Goal: Information Seeking & Learning: Compare options

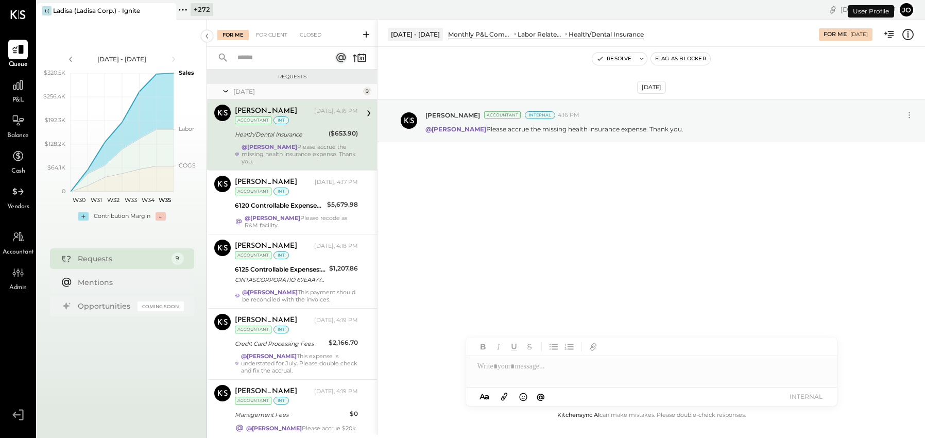
click at [169, 10] on icon at bounding box center [167, 11] width 13 height 12
click at [53, 8] on div "+ 273" at bounding box center [63, 9] width 23 height 13
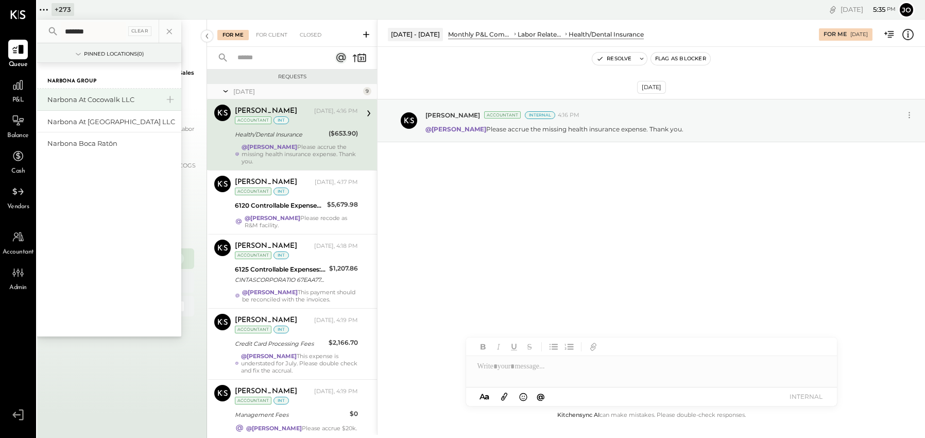
type input "*******"
click at [92, 103] on div "Narbona at Cocowalk LLC" at bounding box center [102, 100] width 111 height 10
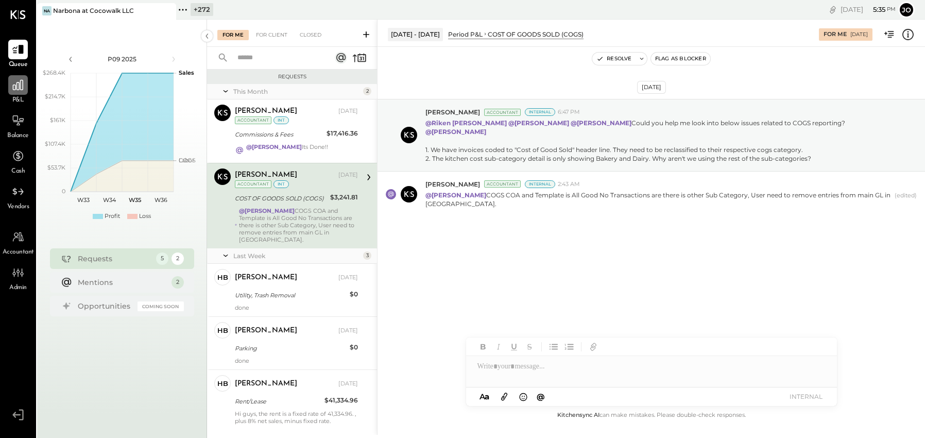
click at [17, 82] on icon at bounding box center [18, 85] width 10 height 10
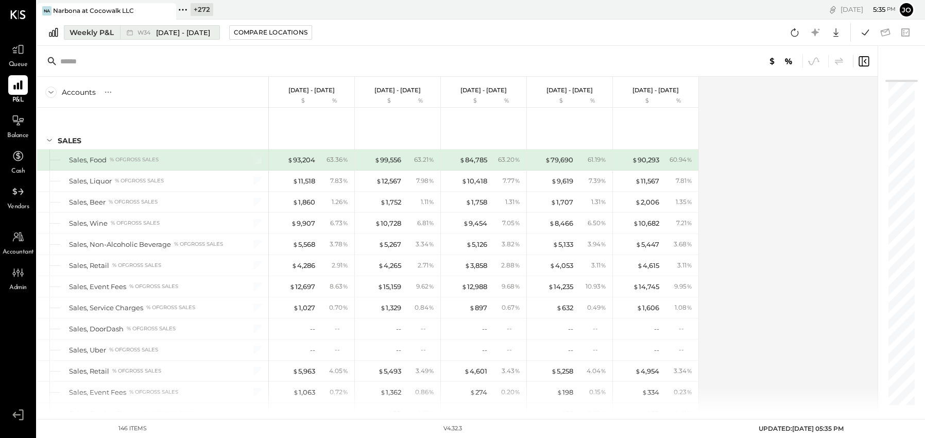
click at [165, 32] on span "[DATE] - [DATE]" at bounding box center [183, 33] width 54 height 10
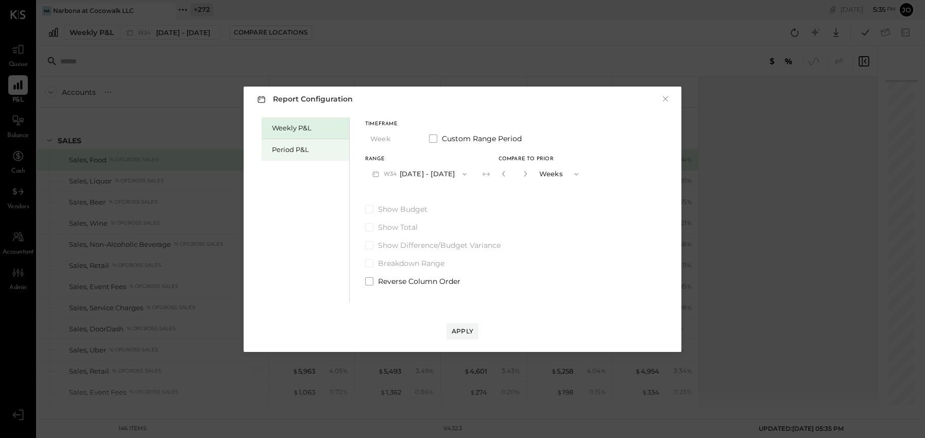
click at [265, 150] on div "Period P&L" at bounding box center [306, 150] width 88 height 22
click at [394, 172] on span "P09" at bounding box center [391, 174] width 14 height 8
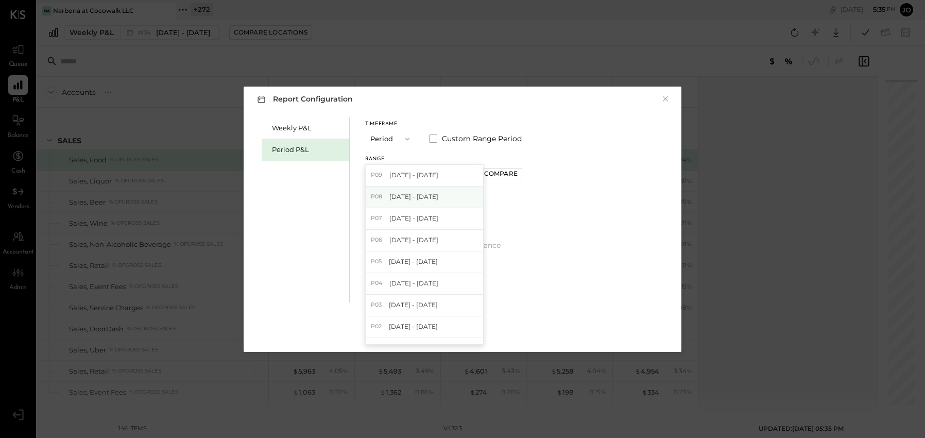
click at [428, 200] on span "[DATE] - [DATE]" at bounding box center [413, 196] width 49 height 9
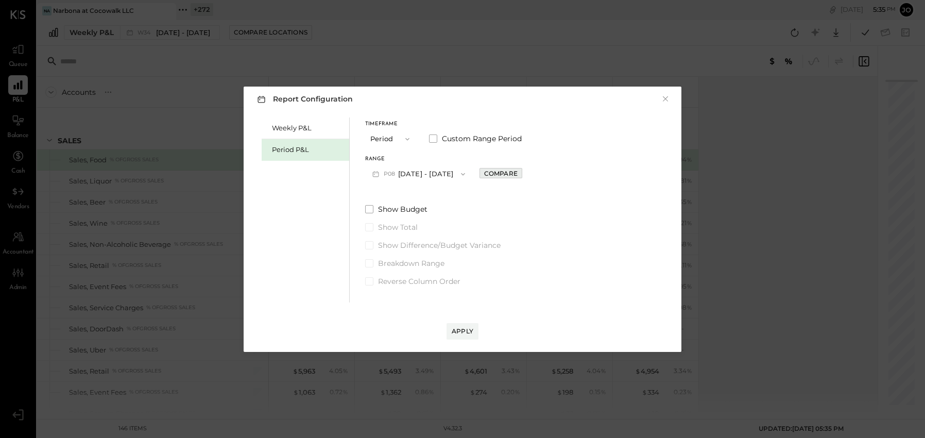
click at [518, 169] on div "Compare" at bounding box center [500, 173] width 33 height 9
click at [529, 175] on div "*" at bounding box center [513, 173] width 32 height 19
click at [527, 175] on icon "button" at bounding box center [524, 174] width 6 height 6
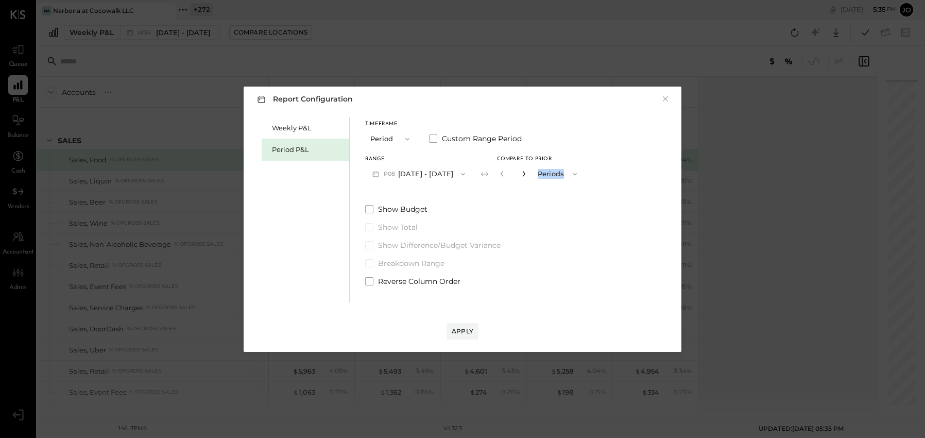
click at [527, 175] on icon "button" at bounding box center [524, 174] width 6 height 6
type input "*"
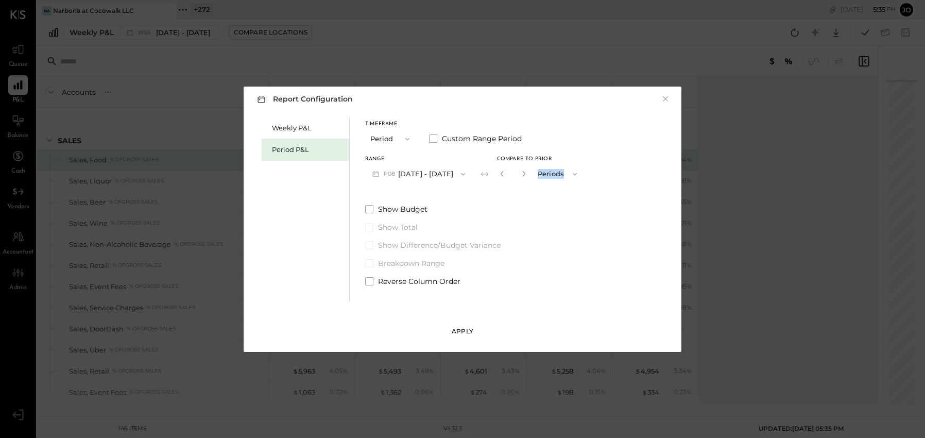
click at [462, 333] on div "Apply" at bounding box center [463, 331] width 22 height 9
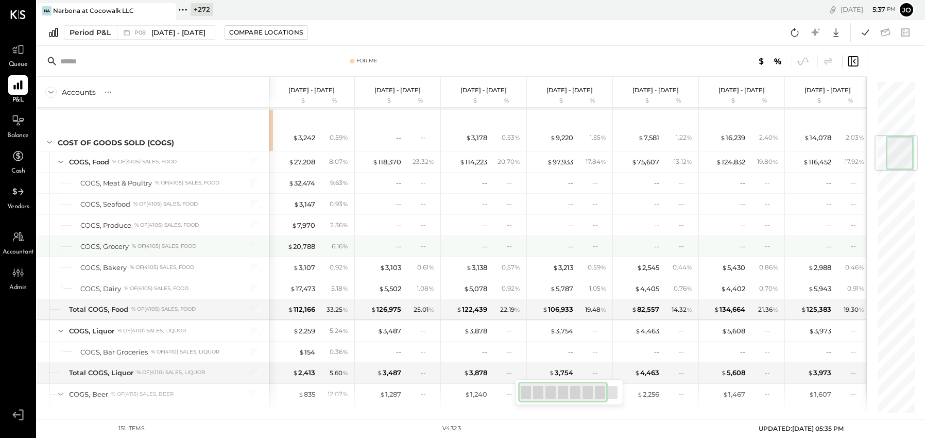
scroll to position [464, 0]
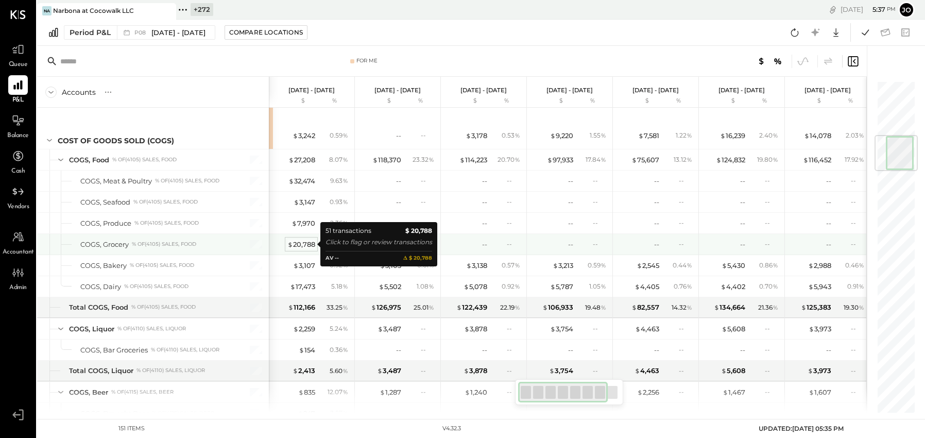
click at [296, 241] on div "$ 20,788" at bounding box center [301, 245] width 28 height 10
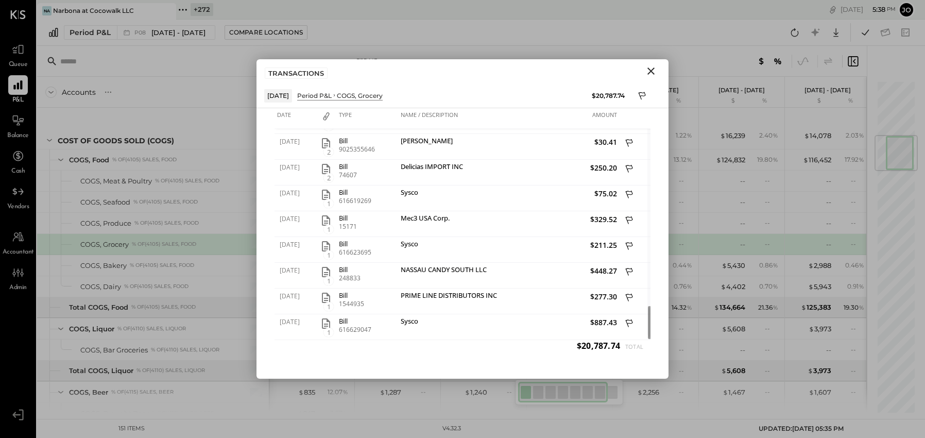
click at [651, 72] on icon "Close" at bounding box center [651, 71] width 12 height 12
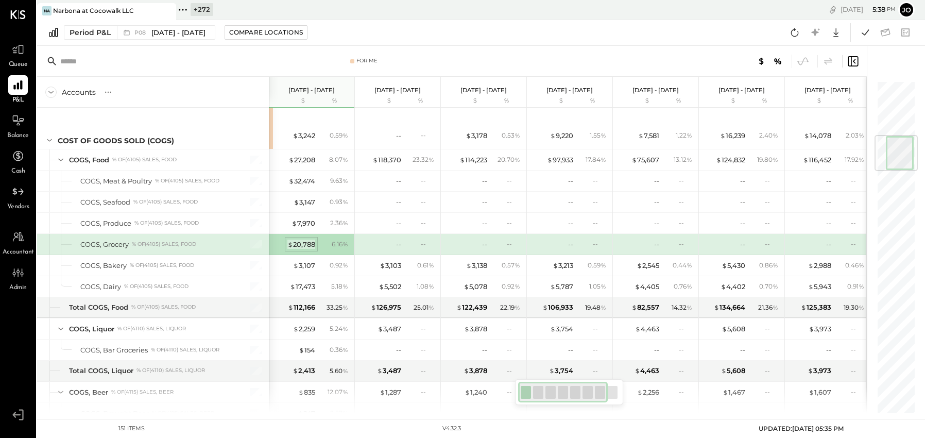
click at [297, 241] on div "$ 20,788" at bounding box center [301, 245] width 28 height 10
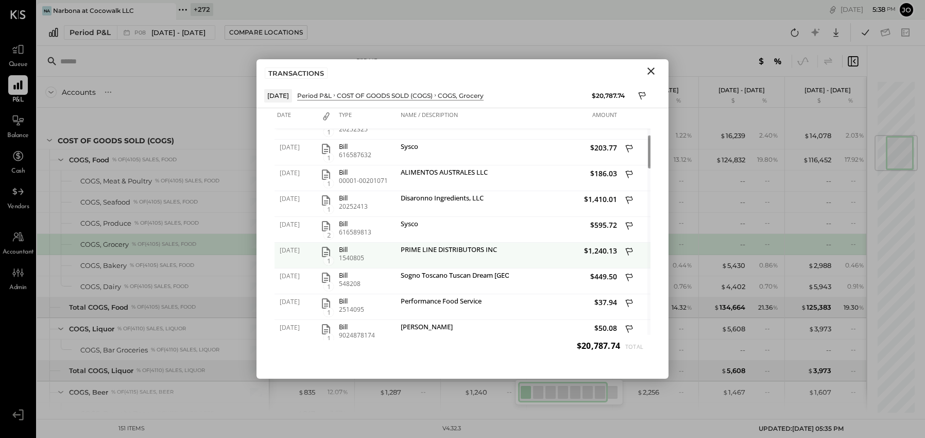
click at [326, 253] on icon "button" at bounding box center [326, 252] width 12 height 12
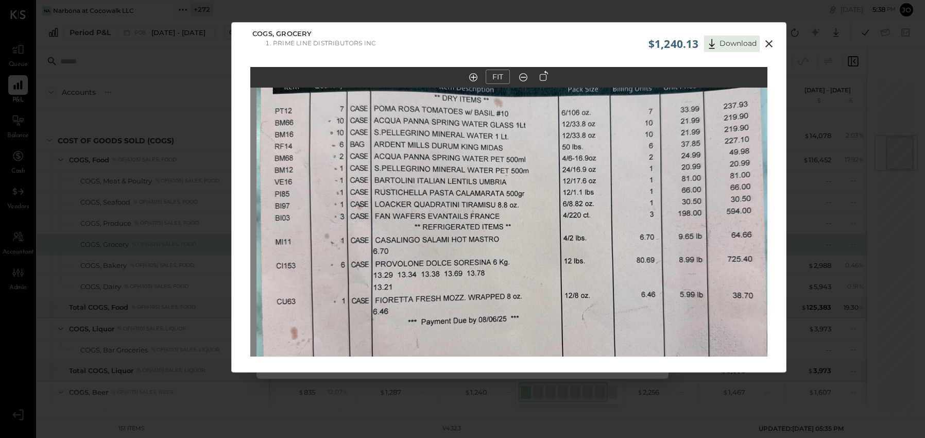
drag, startPoint x: 539, startPoint y: 206, endPoint x: 547, endPoint y: 263, distance: 58.2
click at [547, 263] on img at bounding box center [515, 247] width 517 height 689
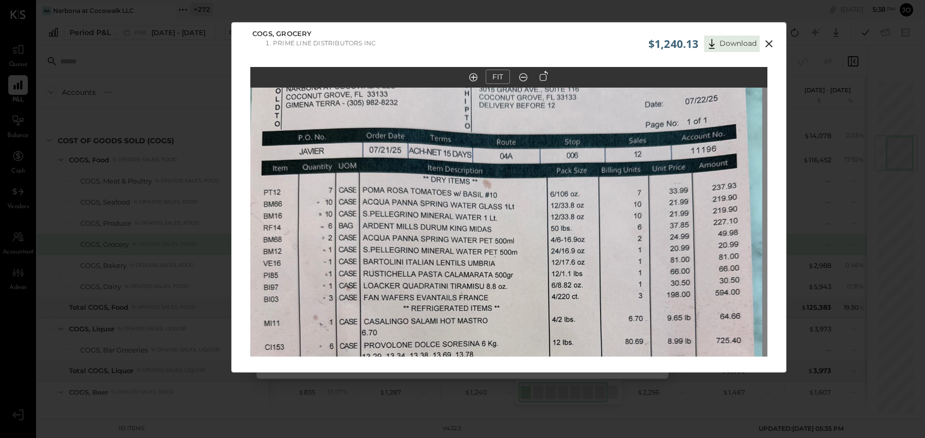
drag, startPoint x: 554, startPoint y: 184, endPoint x: 541, endPoint y: 257, distance: 73.8
click at [541, 257] on img at bounding box center [503, 328] width 517 height 689
click at [763, 40] on icon at bounding box center [769, 44] width 12 height 12
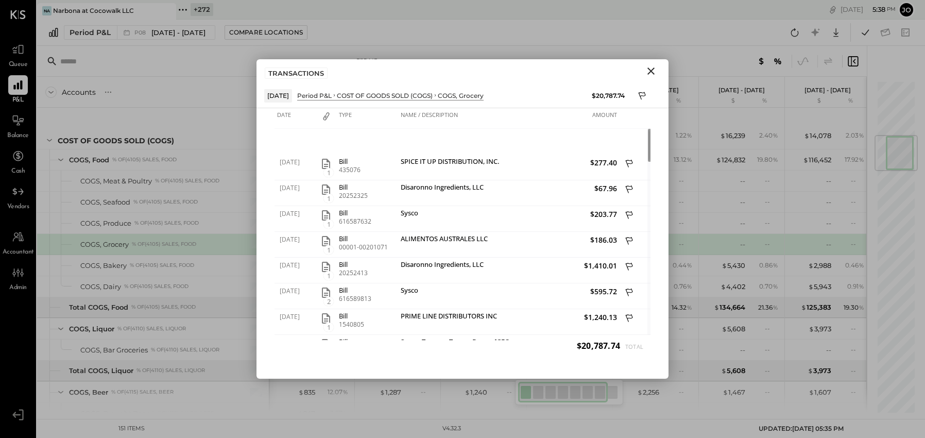
click at [653, 68] on icon "Close" at bounding box center [651, 70] width 7 height 7
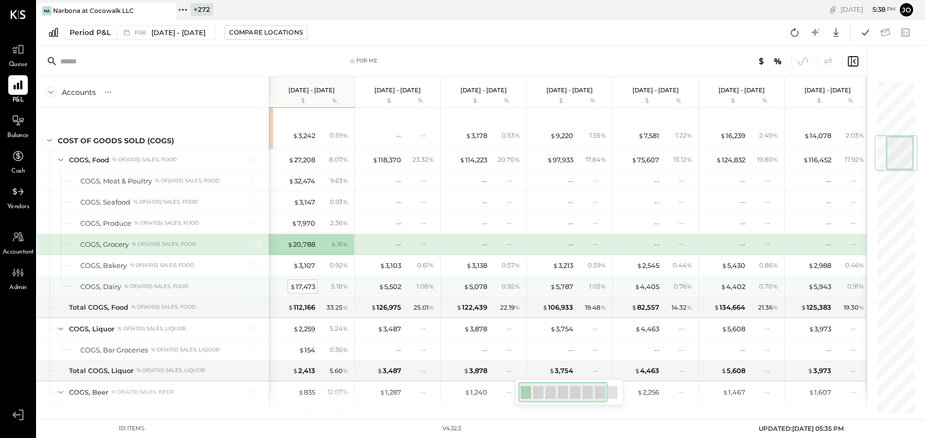
click at [306, 288] on div "$ 17,473" at bounding box center [302, 287] width 25 height 10
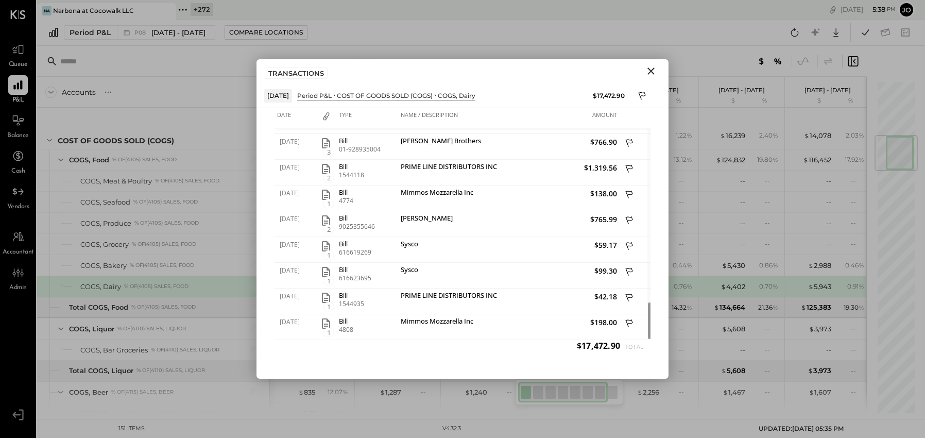
click at [655, 76] on icon "Close" at bounding box center [651, 71] width 12 height 12
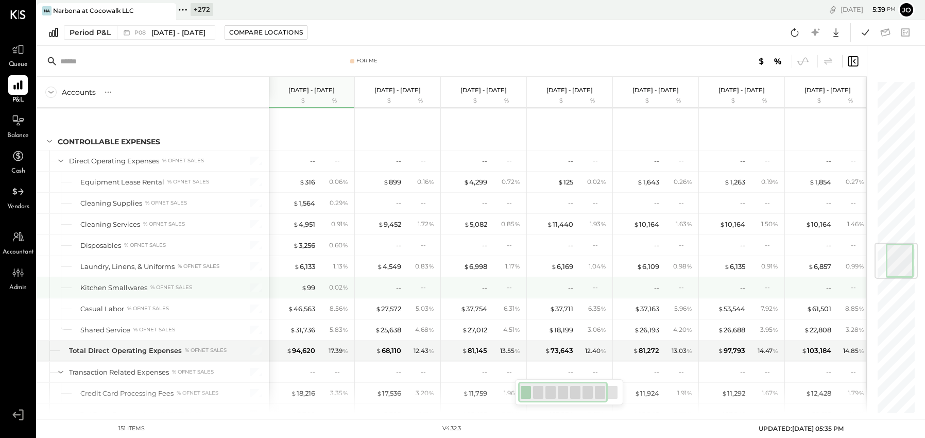
scroll to position [1371, 0]
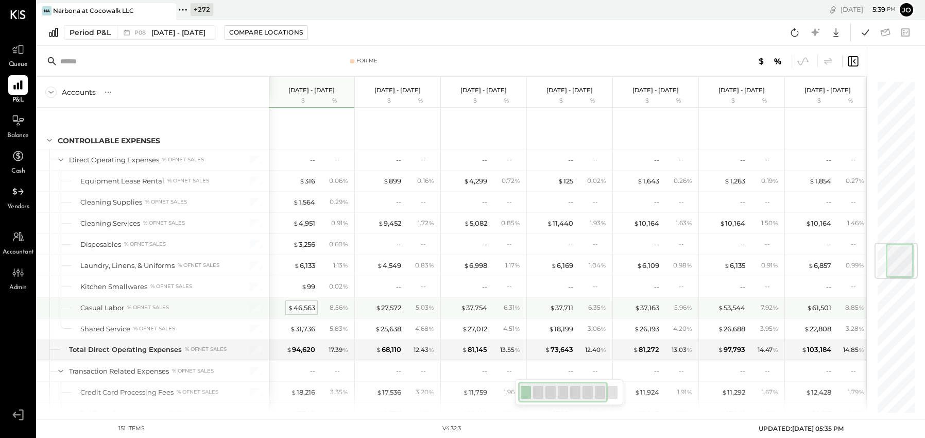
click at [308, 309] on div "$ 46,563" at bounding box center [301, 308] width 27 height 10
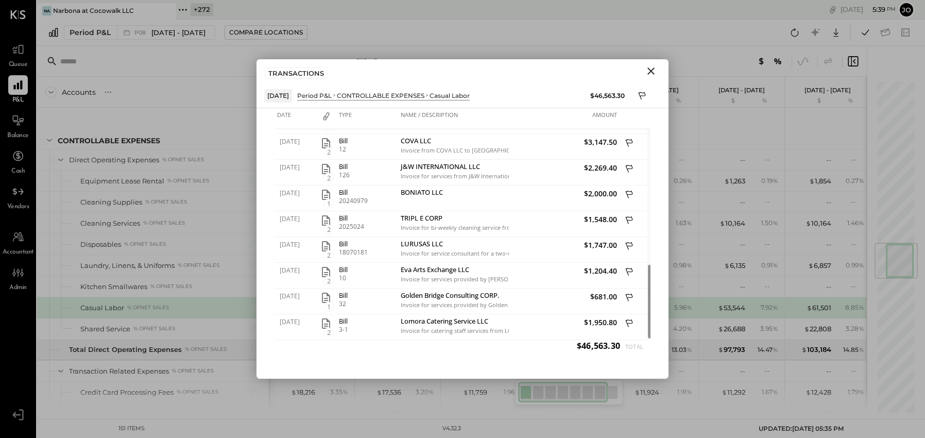
click at [657, 73] on icon "Close" at bounding box center [651, 71] width 12 height 12
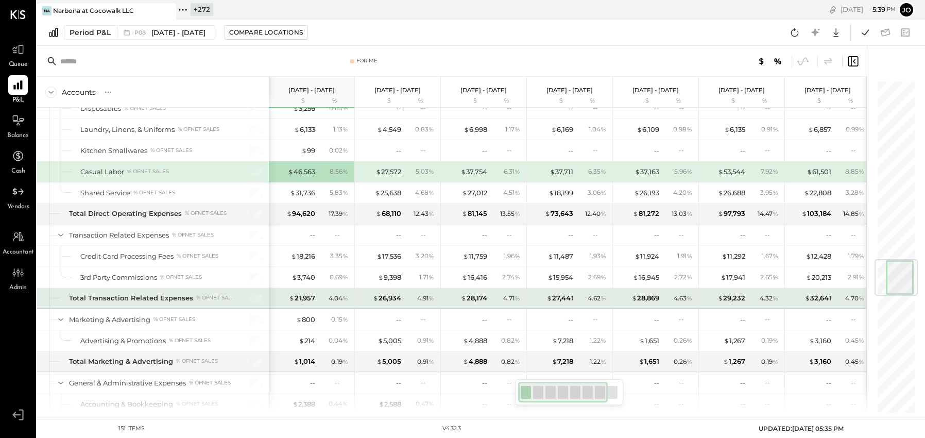
scroll to position [1523, 0]
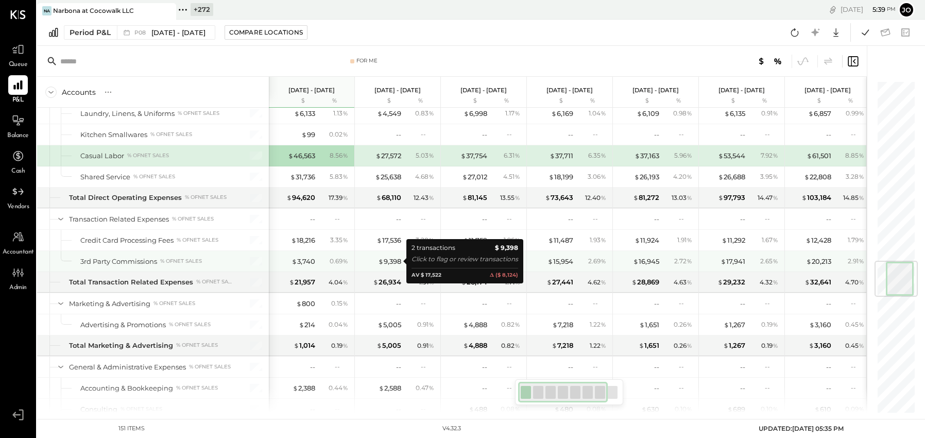
click at [377, 261] on div "$ 9,398" at bounding box center [380, 262] width 41 height 10
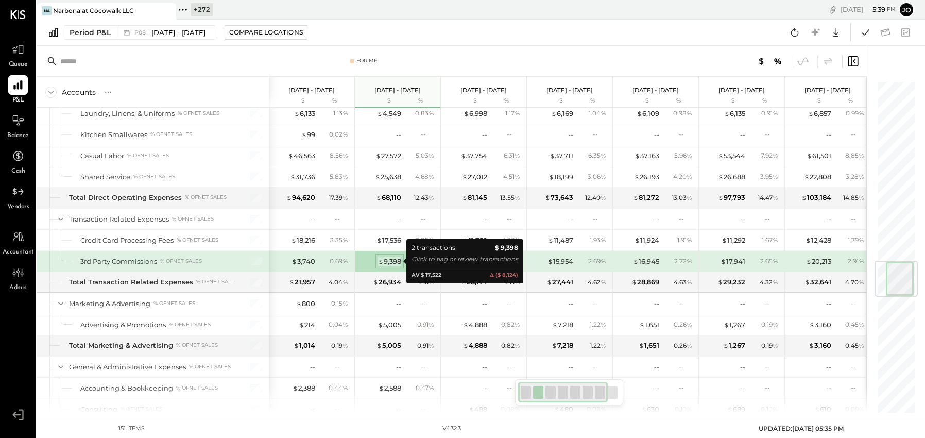
click at [394, 260] on div "$ 9,398" at bounding box center [389, 262] width 23 height 10
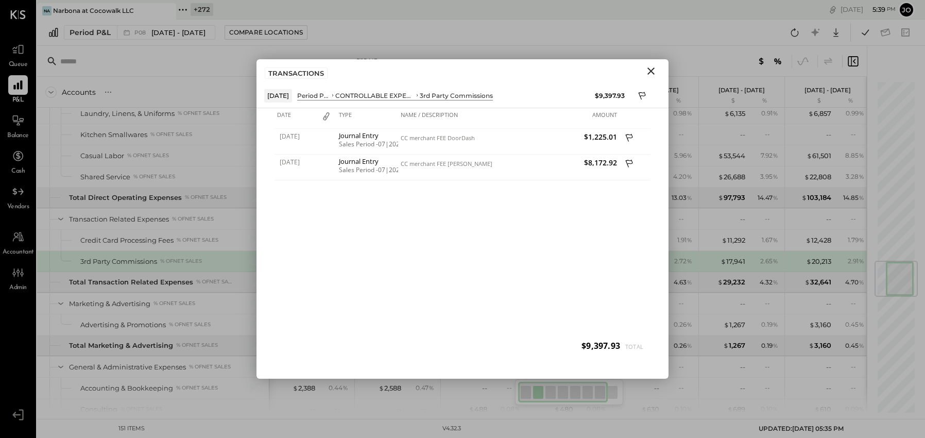
click at [646, 76] on icon "Close" at bounding box center [651, 71] width 12 height 12
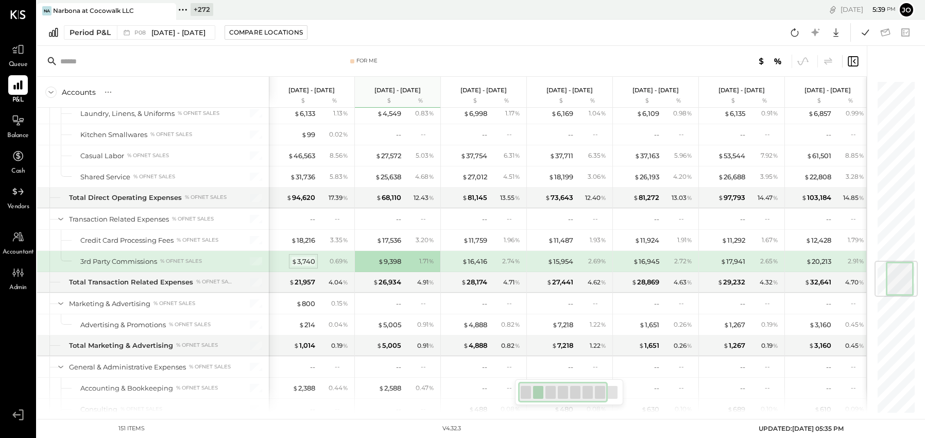
click at [294, 259] on span "$" at bounding box center [295, 261] width 6 height 8
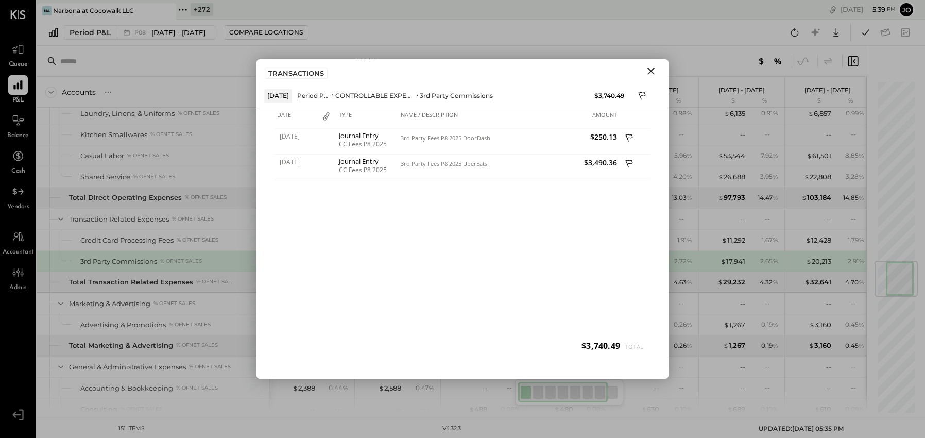
click at [652, 66] on icon "Close" at bounding box center [651, 71] width 12 height 12
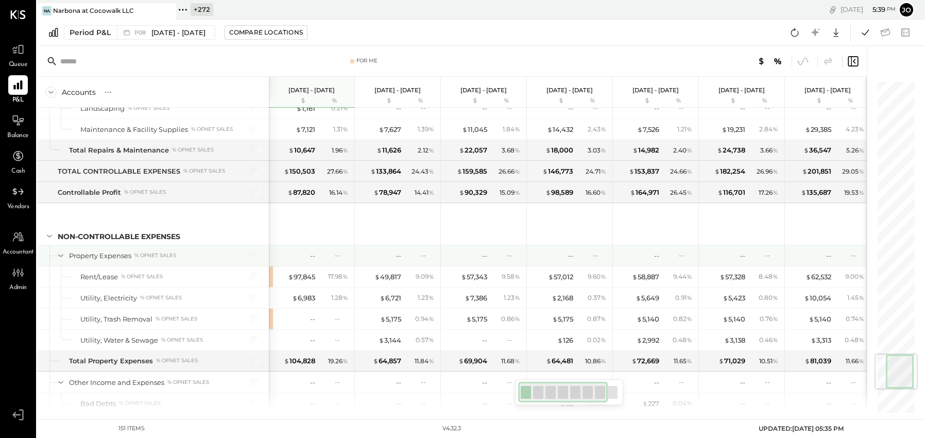
scroll to position [2311, 0]
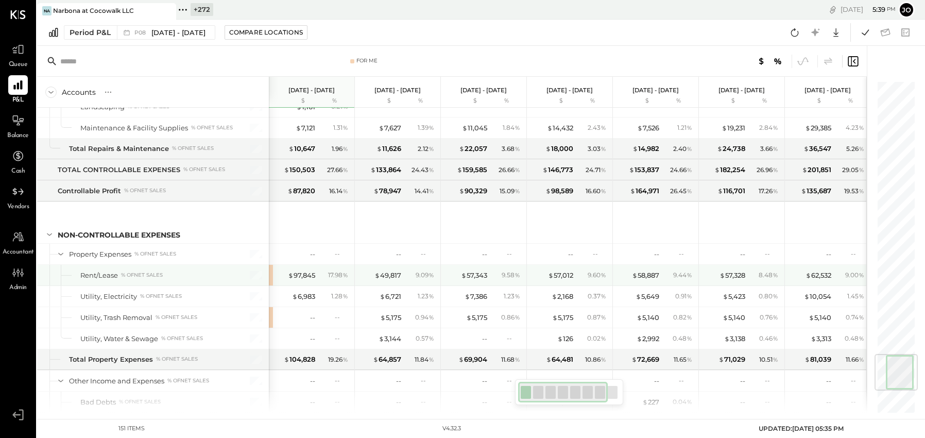
click at [315, 276] on div "$ 97,845 17.98 %" at bounding box center [312, 275] width 77 height 21
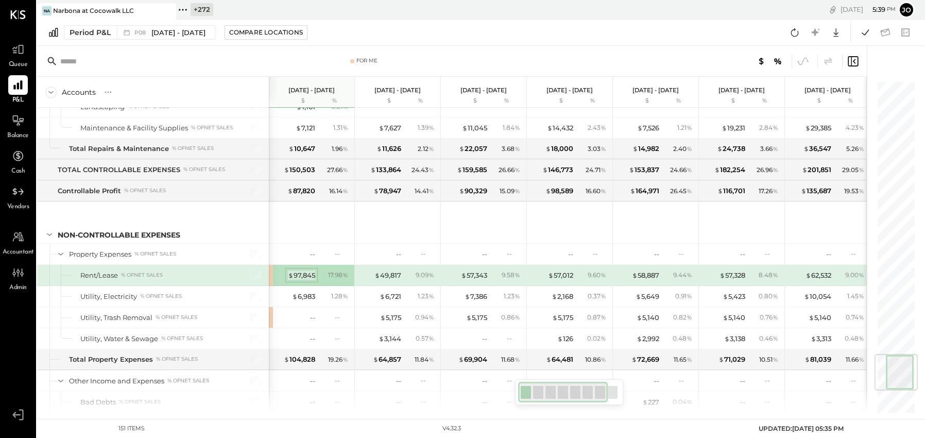
click at [302, 278] on div "$ 97,845" at bounding box center [301, 275] width 27 height 10
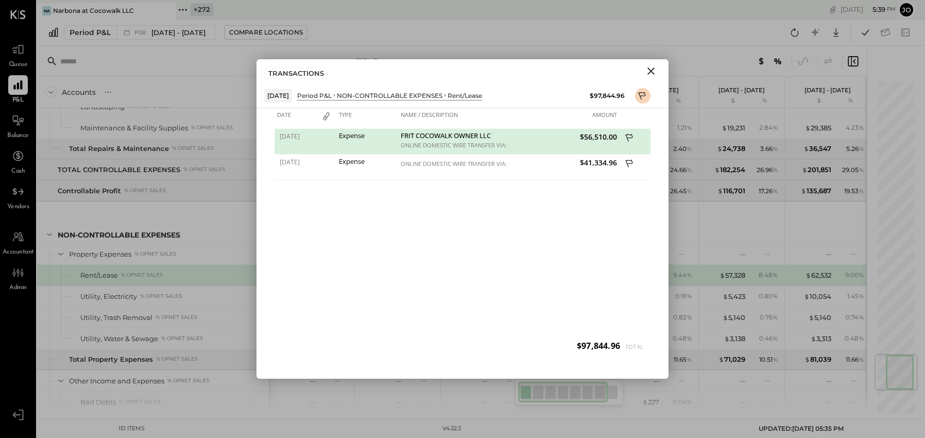
click at [656, 73] on icon "Close" at bounding box center [651, 71] width 12 height 12
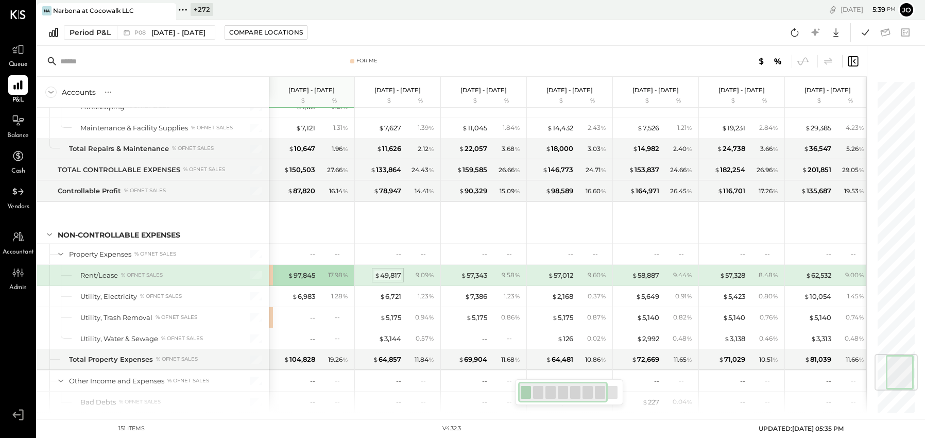
click at [389, 273] on div "$ 49,817" at bounding box center [388, 275] width 27 height 10
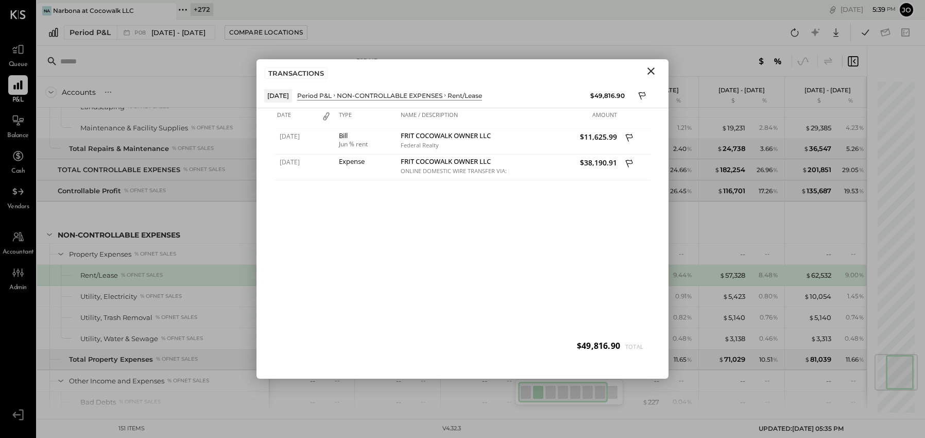
click at [650, 68] on icon "Close" at bounding box center [651, 71] width 12 height 12
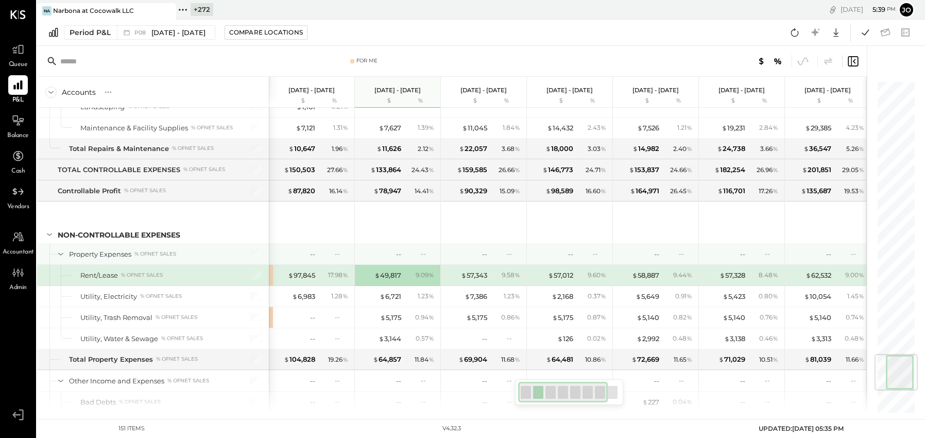
click at [488, 275] on div "$ 57,343 9.58 %" at bounding box center [484, 275] width 77 height 21
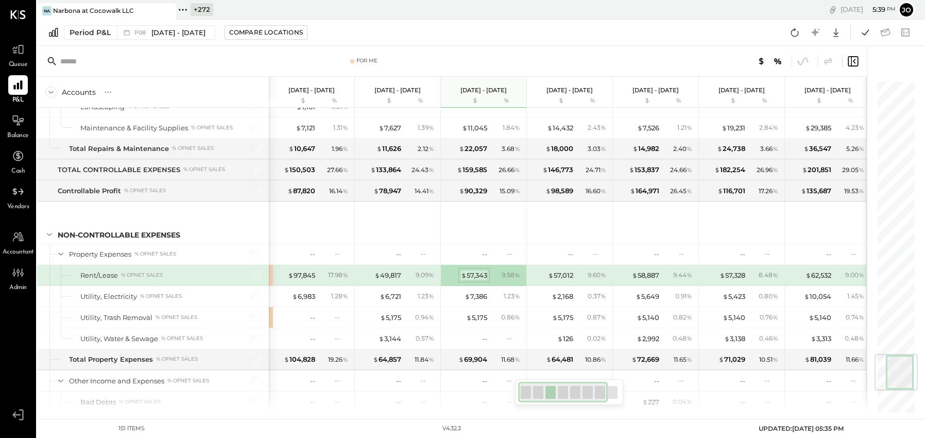
click at [486, 274] on div "$ 57,343" at bounding box center [474, 275] width 26 height 10
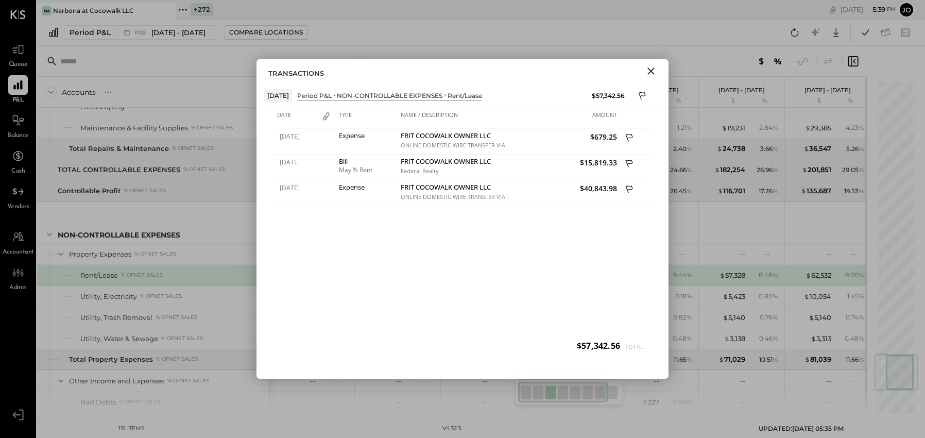
click at [653, 67] on icon "Close" at bounding box center [651, 71] width 12 height 12
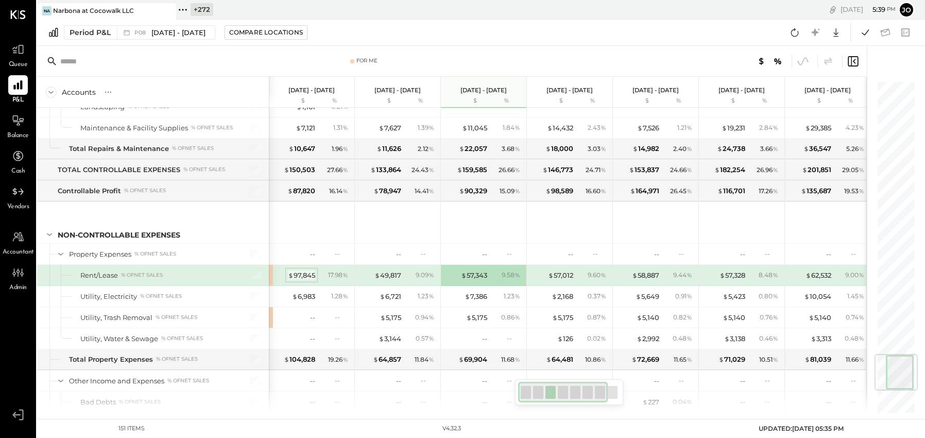
click at [307, 274] on div "$ 97,845" at bounding box center [301, 275] width 27 height 10
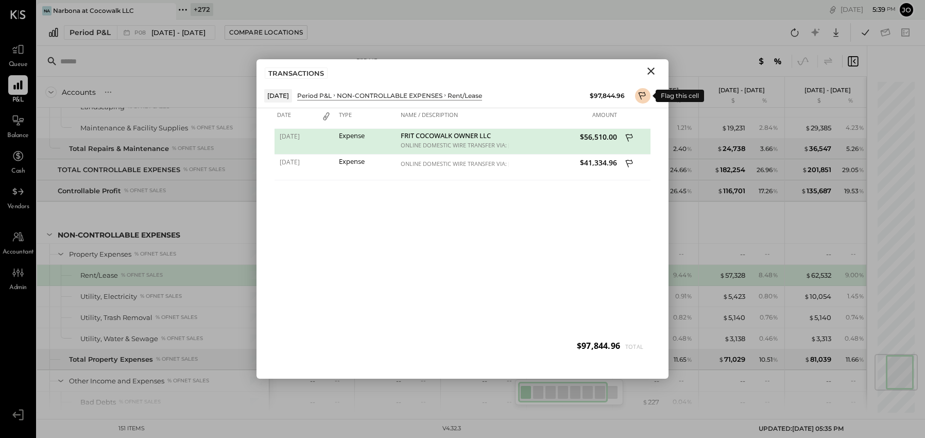
click at [642, 98] on icon at bounding box center [642, 97] width 9 height 12
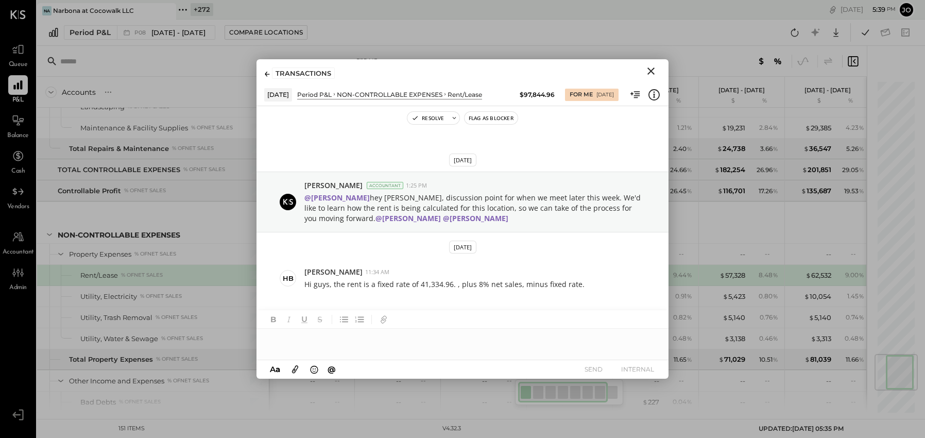
scroll to position [8, 0]
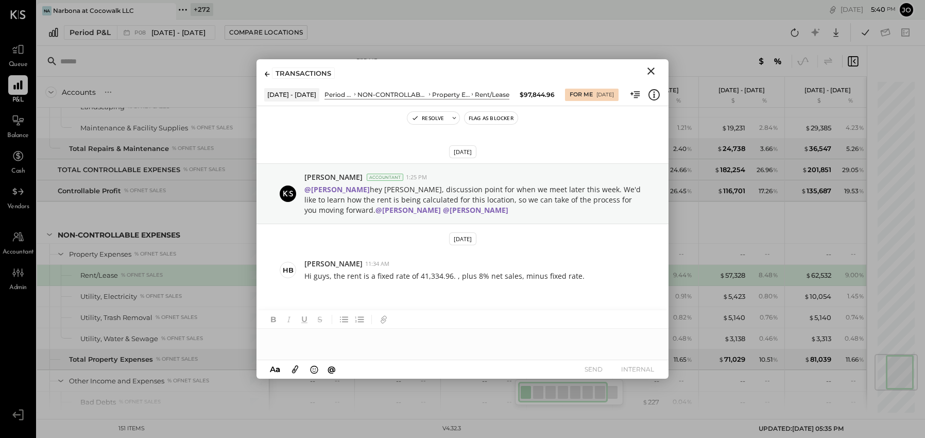
click at [474, 333] on div at bounding box center [463, 339] width 412 height 21
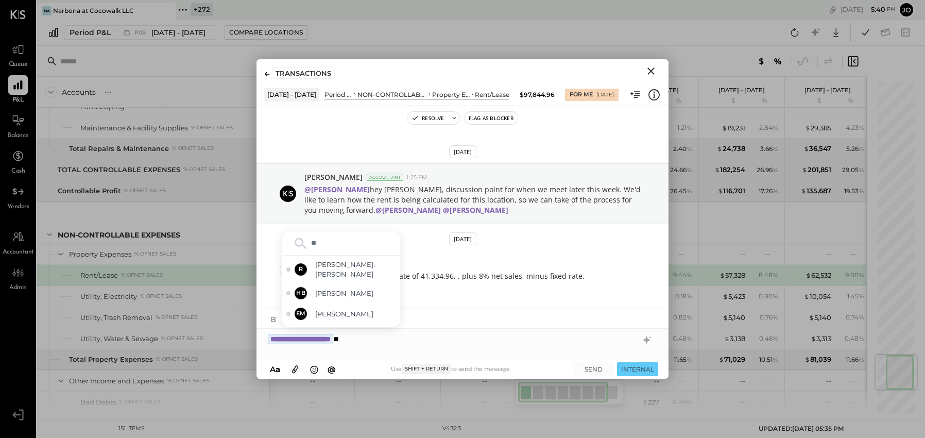
type input "***"
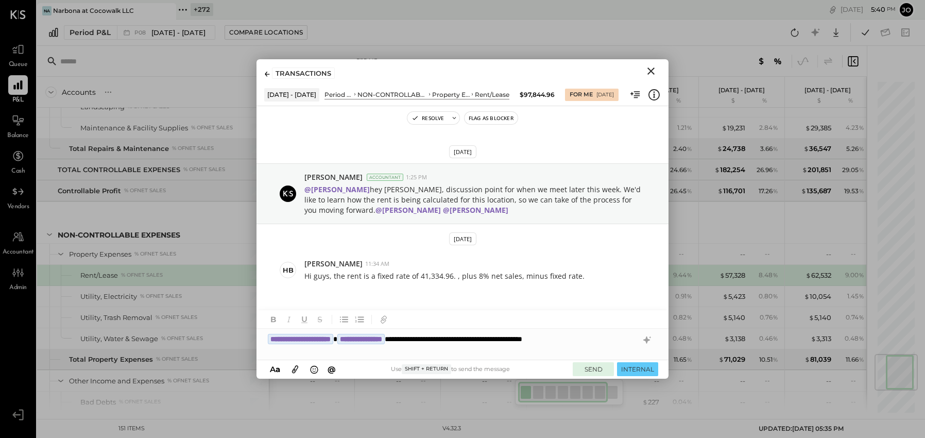
click at [583, 366] on button "SEND" at bounding box center [593, 369] width 41 height 14
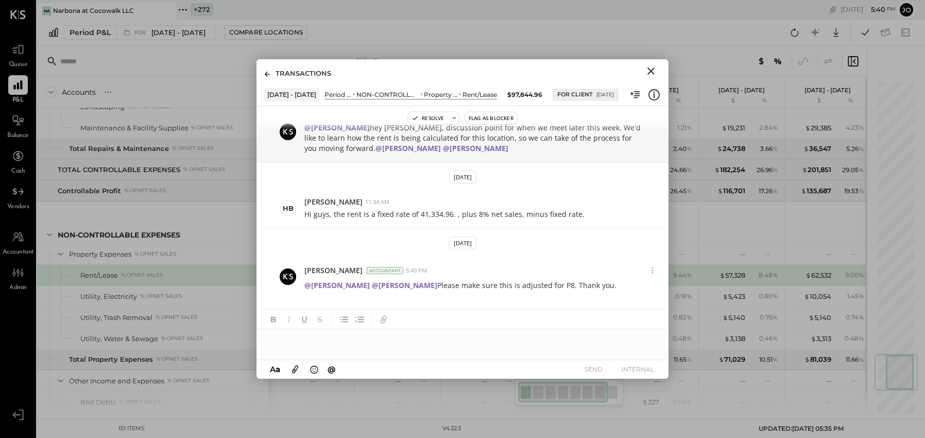
scroll to position [90, 0]
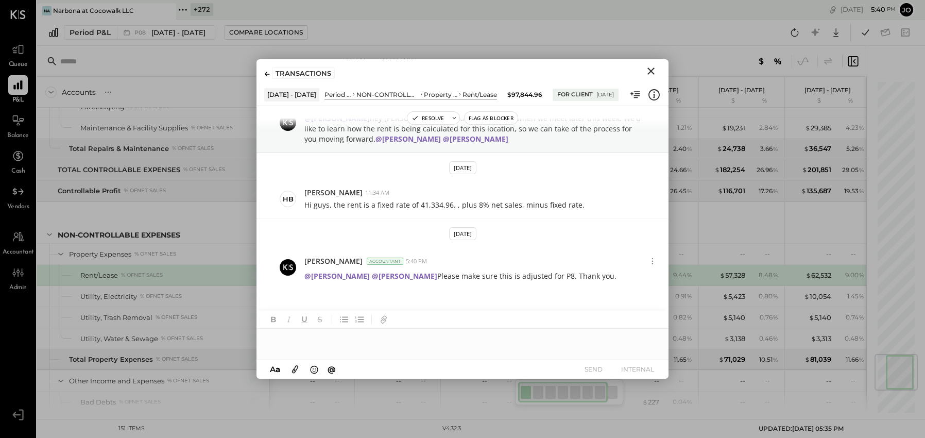
click at [652, 75] on icon "Close" at bounding box center [651, 71] width 12 height 12
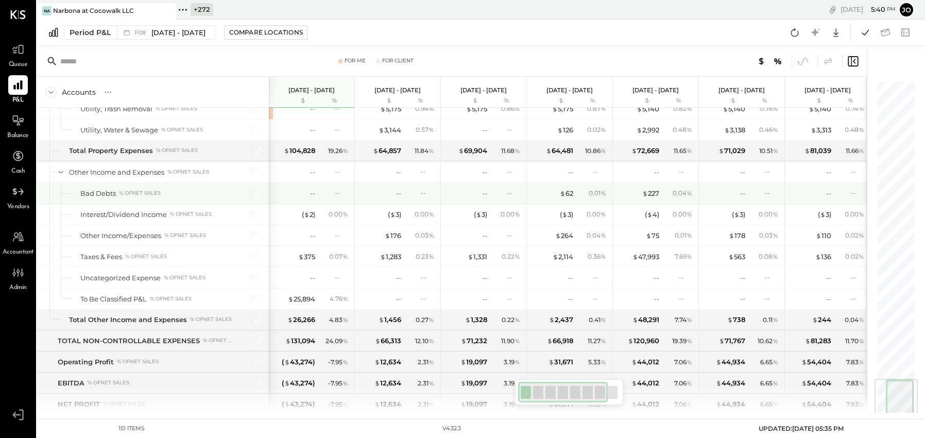
scroll to position [2527, 0]
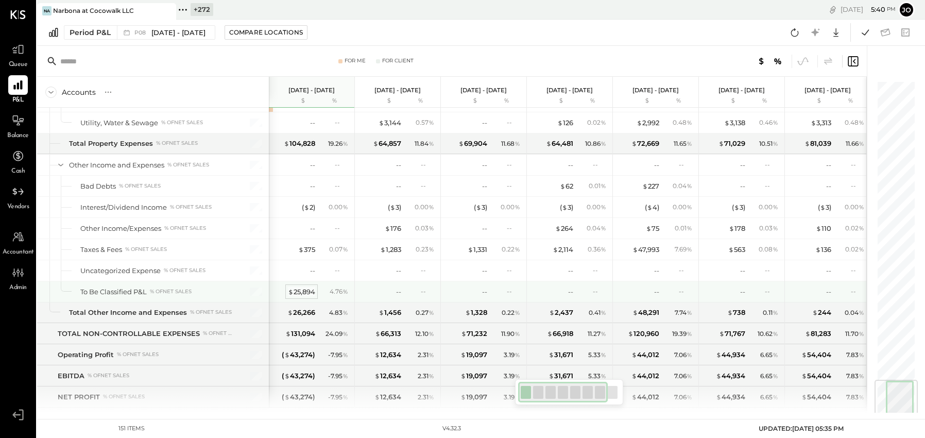
click at [308, 290] on div "$ 25,894" at bounding box center [301, 292] width 27 height 10
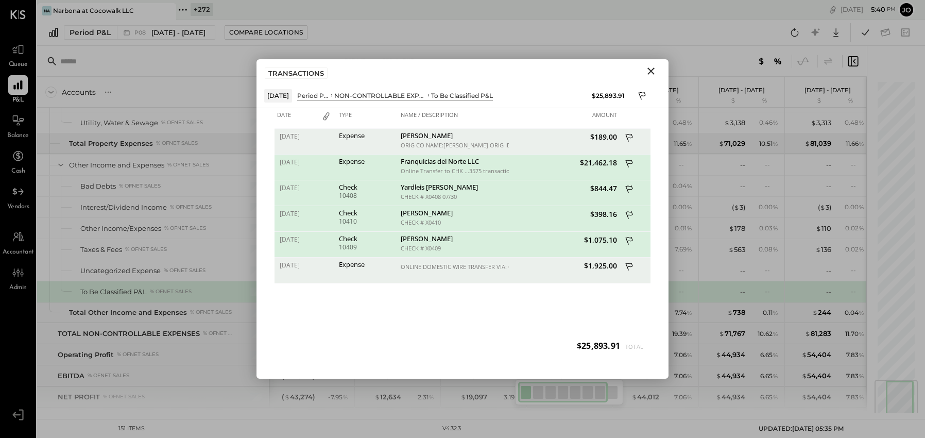
click at [650, 75] on icon "Close" at bounding box center [651, 71] width 12 height 12
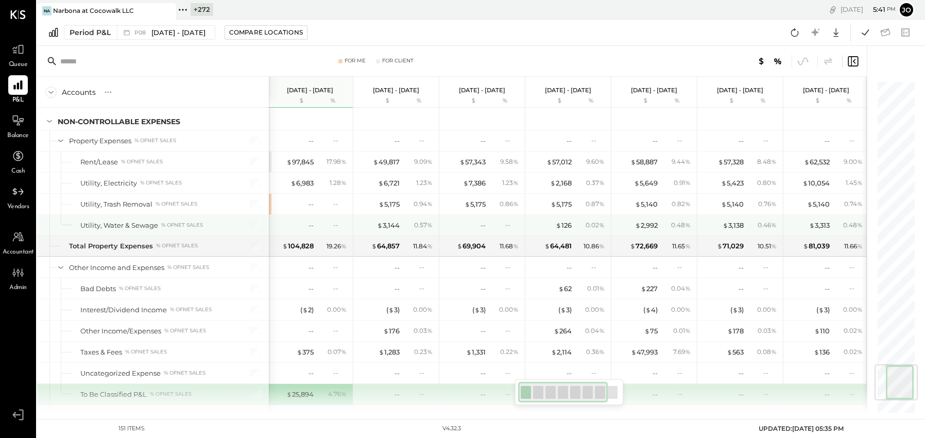
scroll to position [2397, 0]
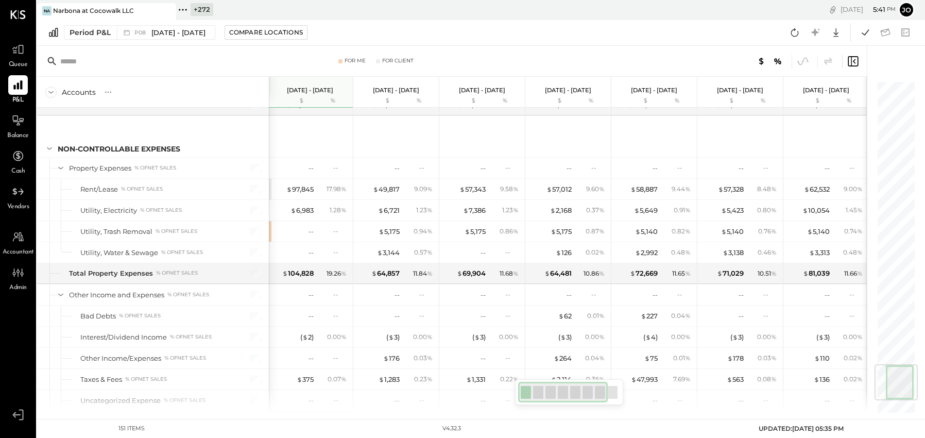
click at [186, 10] on icon at bounding box center [182, 9] width 13 height 13
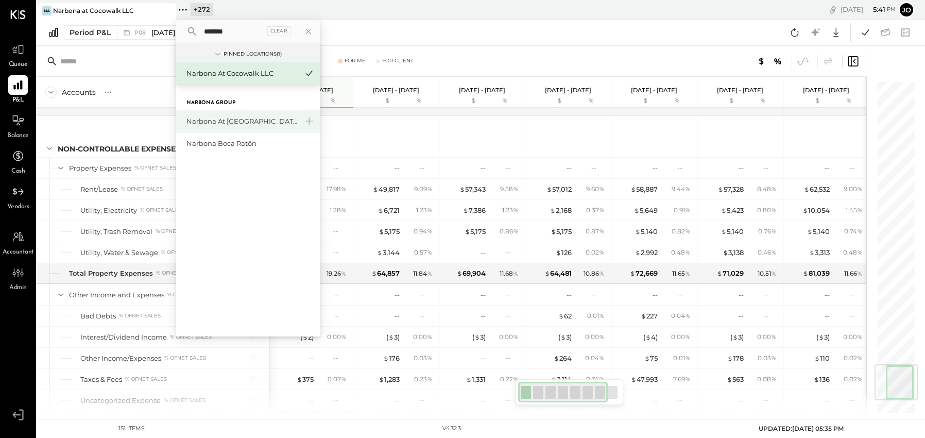
type input "*******"
click at [227, 120] on div "Narbona at [GEOGRAPHIC_DATA] LLC" at bounding box center [241, 121] width 111 height 10
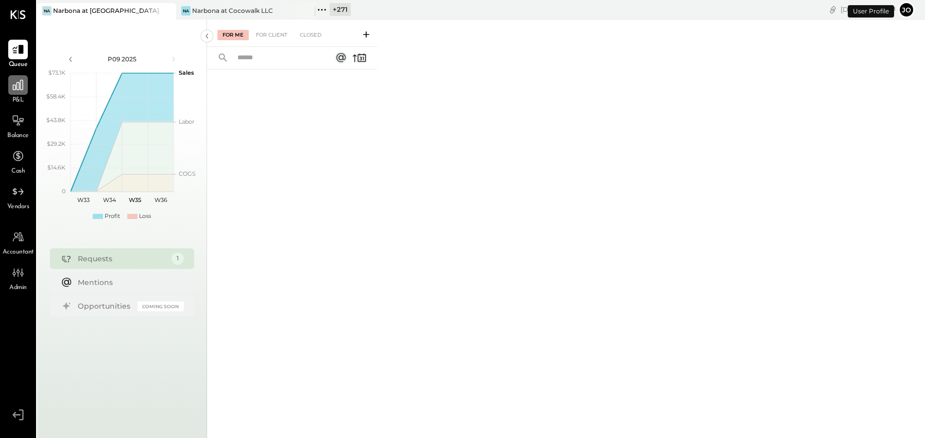
click at [22, 92] on div at bounding box center [18, 85] width 20 height 20
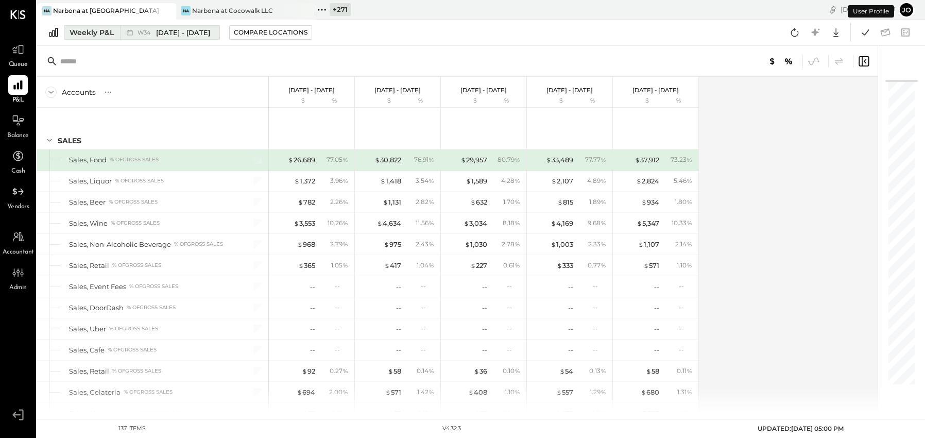
click at [113, 27] on div "Weekly P&L" at bounding box center [92, 32] width 44 height 10
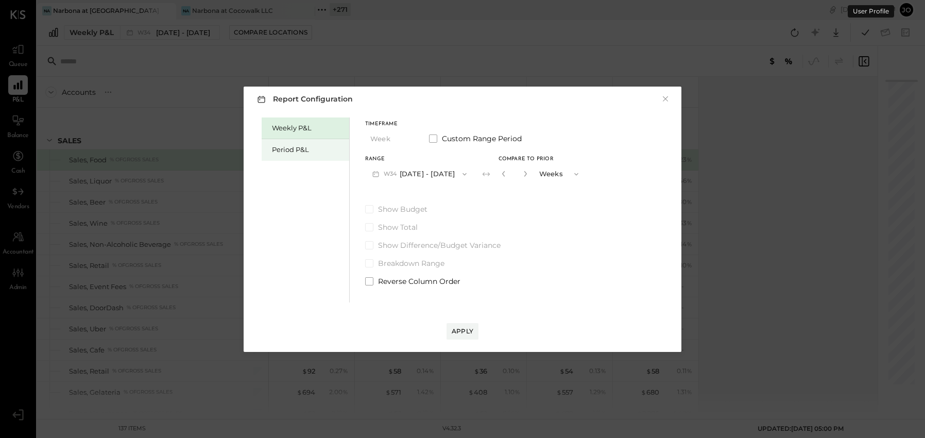
click at [291, 152] on div "Period P&L" at bounding box center [308, 150] width 72 height 10
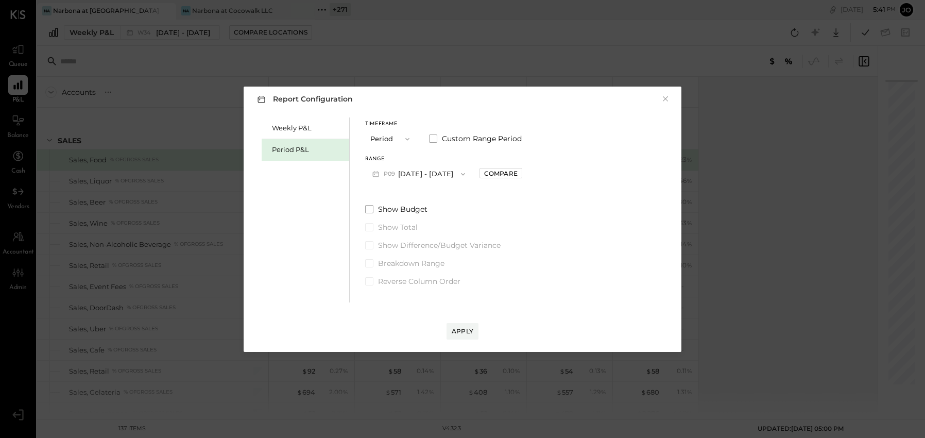
click at [407, 168] on button "P09 [DATE] - [DATE]" at bounding box center [418, 173] width 107 height 19
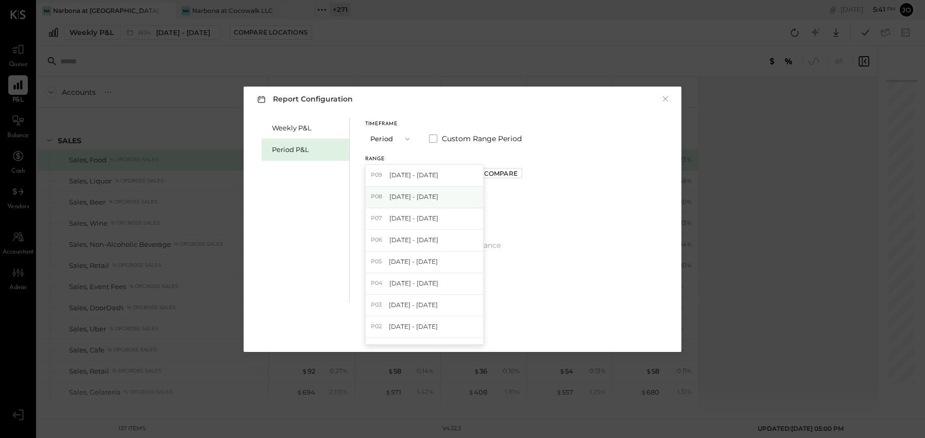
click at [422, 195] on span "[DATE] - [DATE]" at bounding box center [413, 196] width 49 height 9
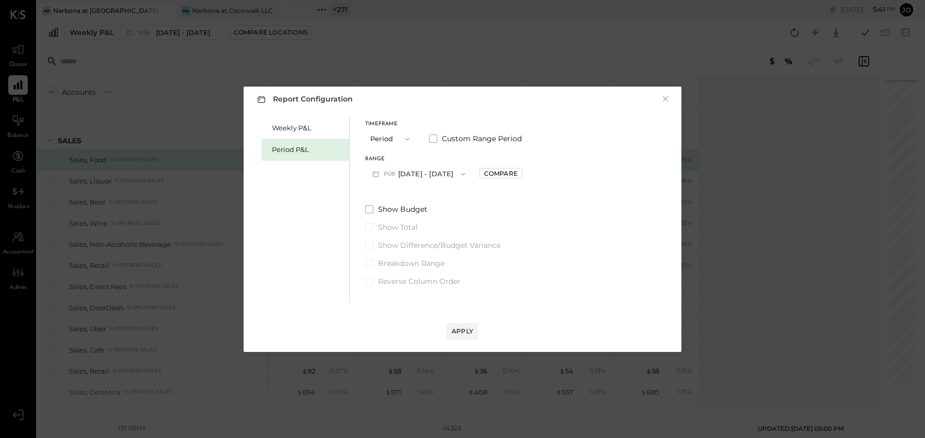
click at [512, 166] on div "Range P08 [DATE] - [DATE] Compare" at bounding box center [443, 170] width 157 height 27
click at [514, 171] on div "Compare" at bounding box center [500, 173] width 33 height 9
click at [527, 174] on icon "button" at bounding box center [524, 174] width 6 height 6
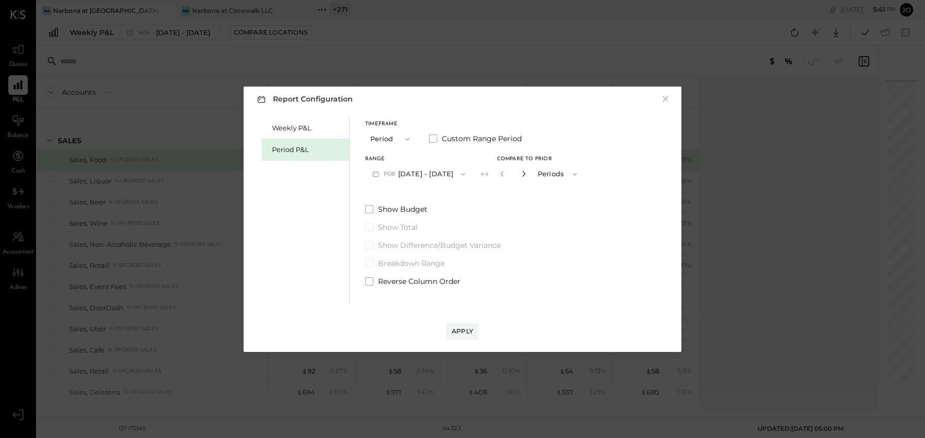
click at [527, 174] on icon "button" at bounding box center [524, 174] width 6 height 6
type input "*"
click at [466, 324] on button "Apply" at bounding box center [463, 331] width 32 height 16
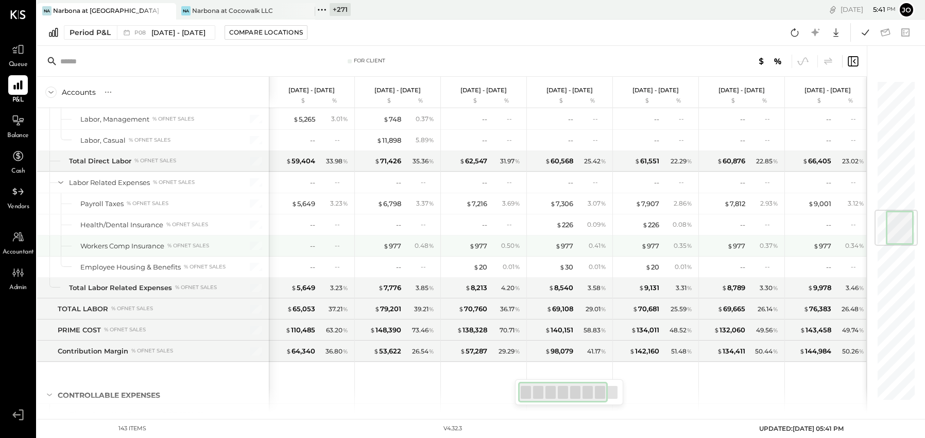
scroll to position [1100, 0]
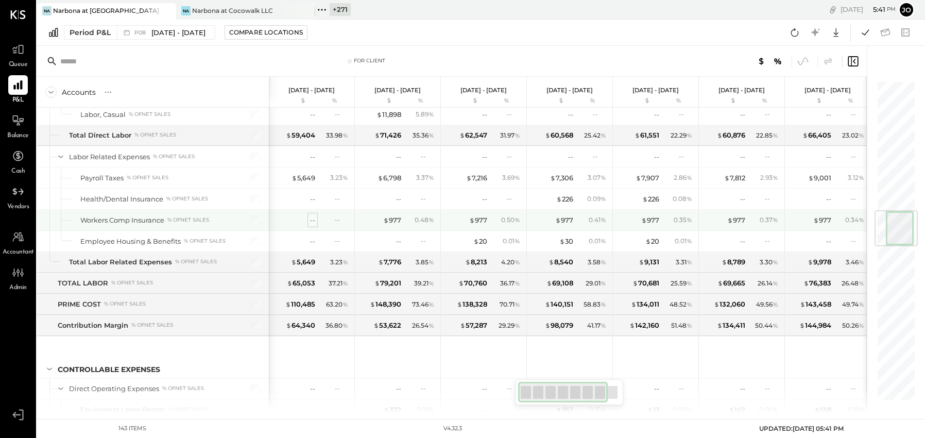
click at [313, 222] on div "--" at bounding box center [312, 220] width 5 height 10
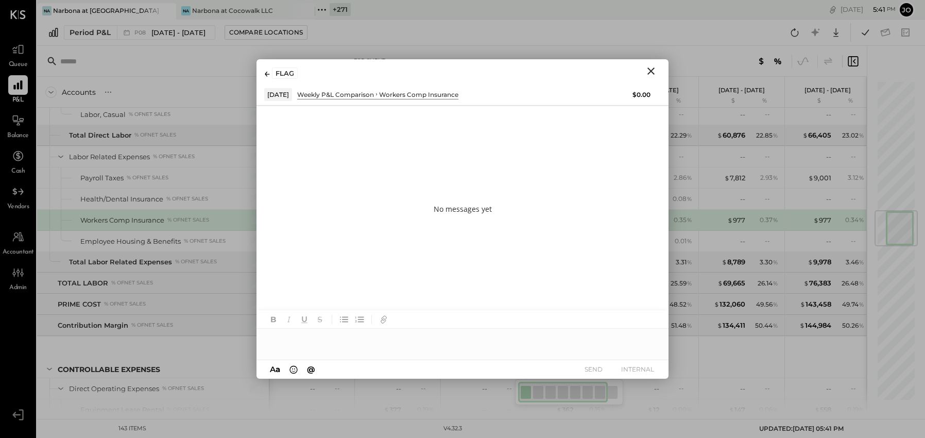
click at [409, 337] on div at bounding box center [463, 339] width 412 height 21
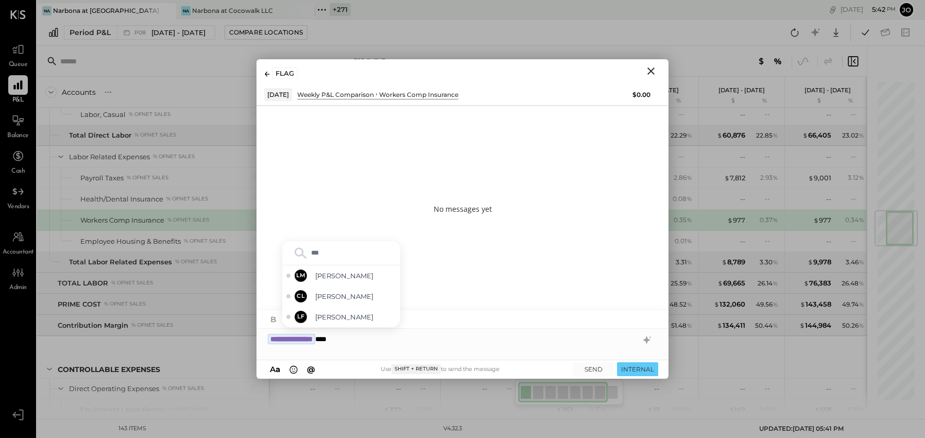
type input "****"
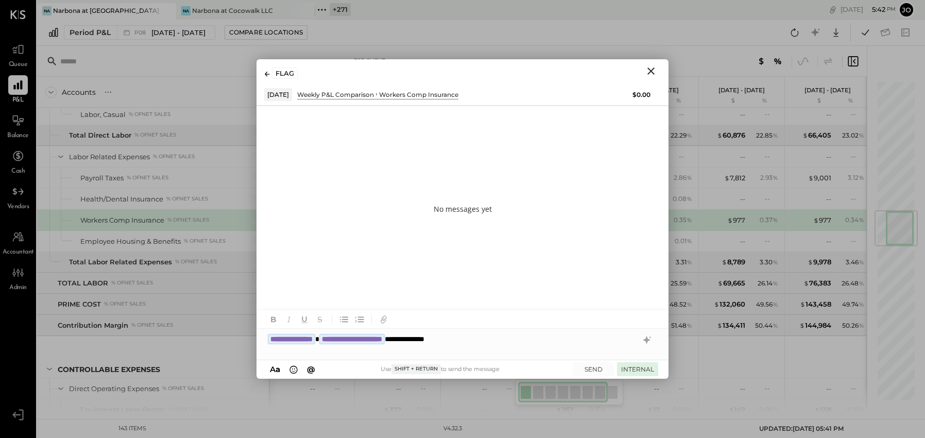
click at [639, 364] on button "INTERNAL" at bounding box center [637, 369] width 41 height 14
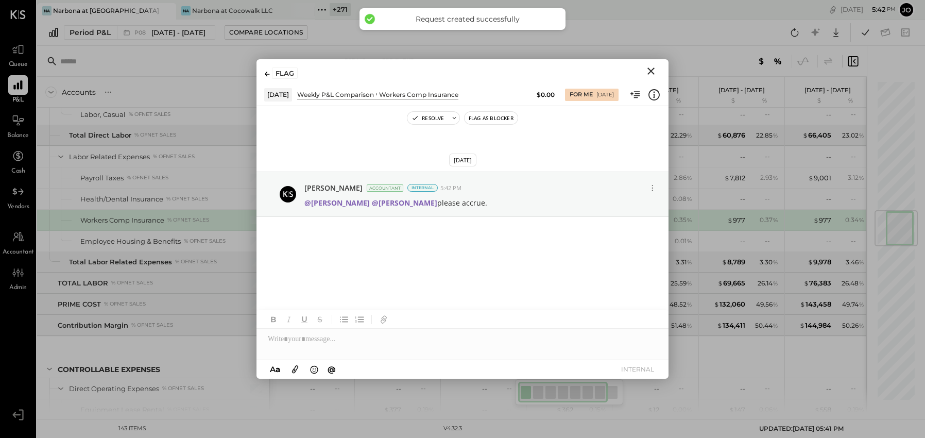
click at [654, 73] on icon "Close" at bounding box center [651, 71] width 12 height 12
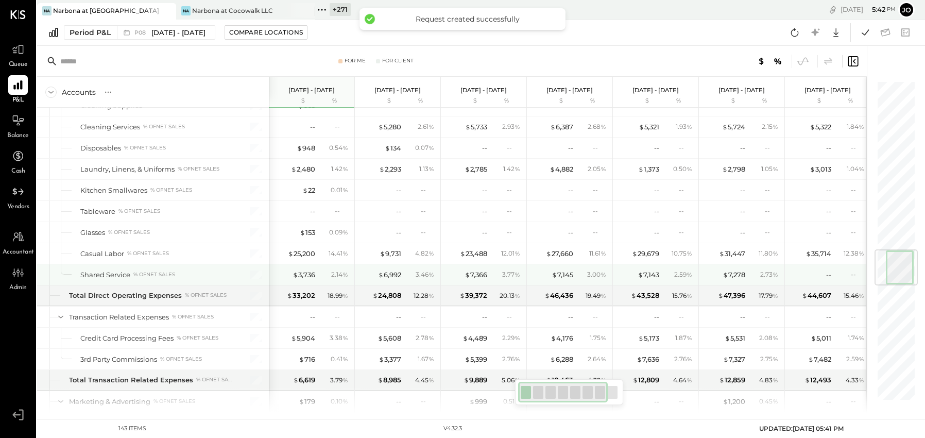
scroll to position [1432, 0]
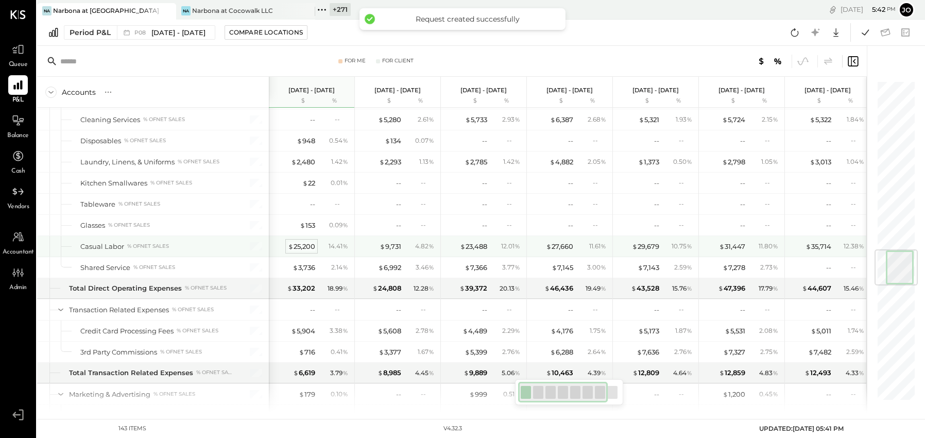
click at [310, 248] on div "$ 25,200" at bounding box center [301, 247] width 27 height 10
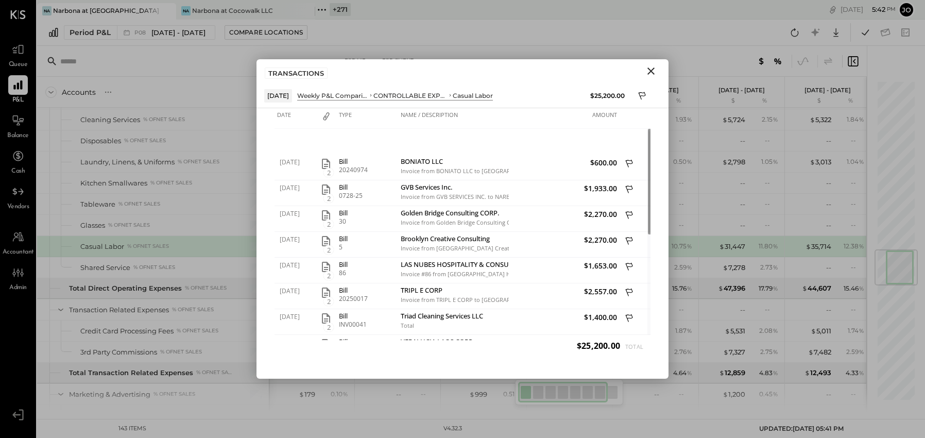
click at [651, 71] on icon "Close" at bounding box center [651, 70] width 7 height 7
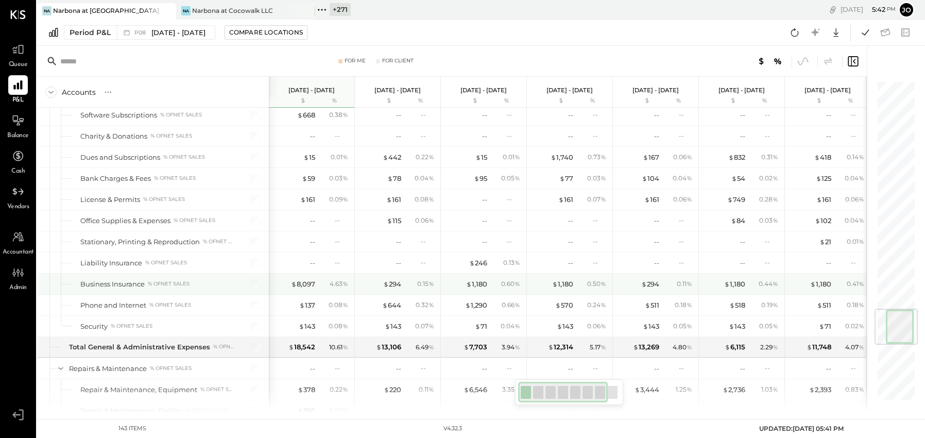
scroll to position [1929, 0]
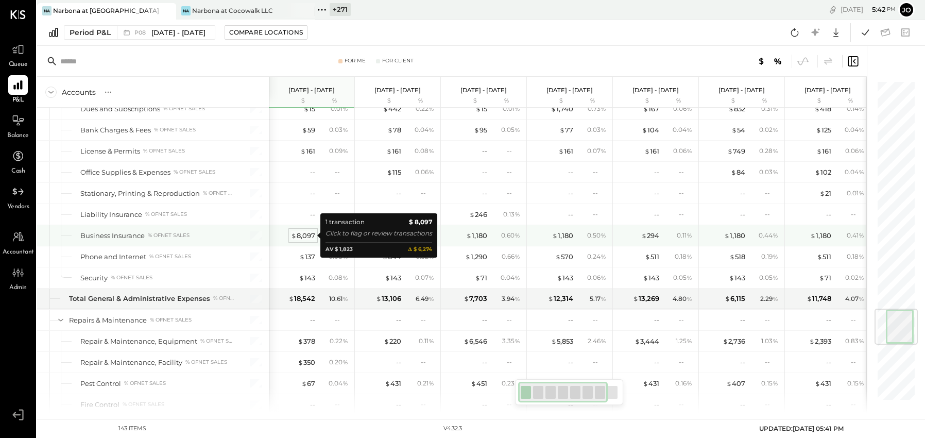
click at [298, 232] on div "$ 8,097" at bounding box center [303, 236] width 24 height 10
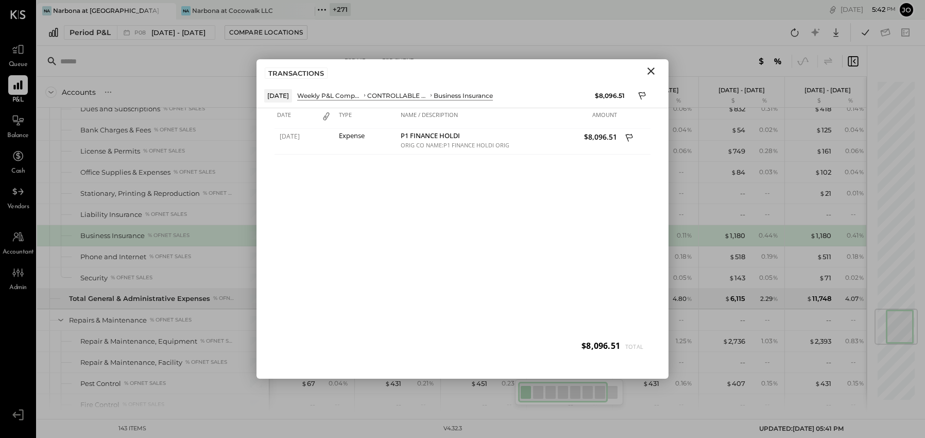
click at [653, 74] on icon "Close" at bounding box center [651, 70] width 7 height 7
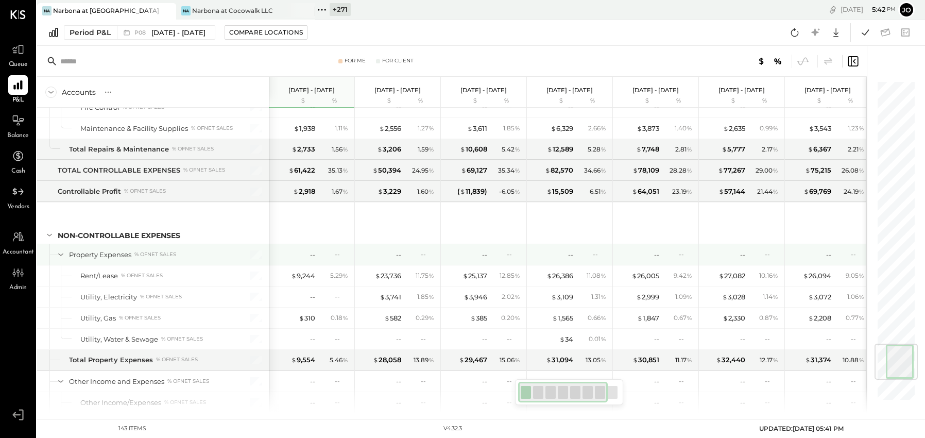
scroll to position [2227, 0]
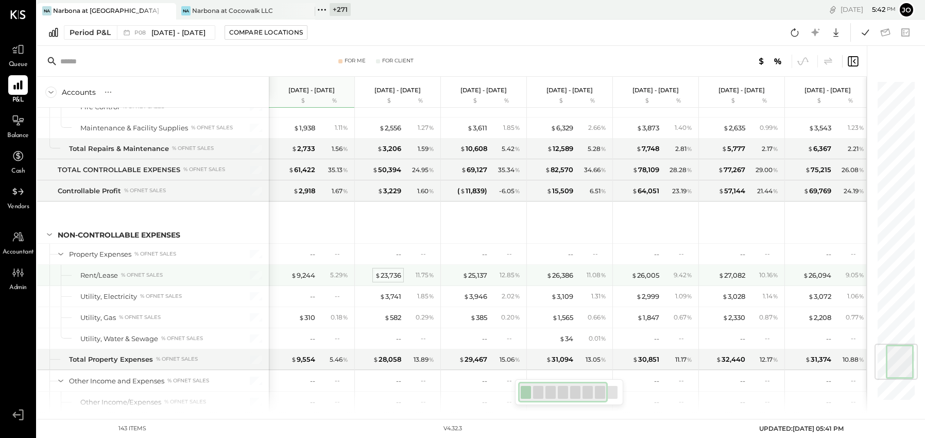
click at [383, 276] on div "$ 23,736" at bounding box center [388, 275] width 26 height 10
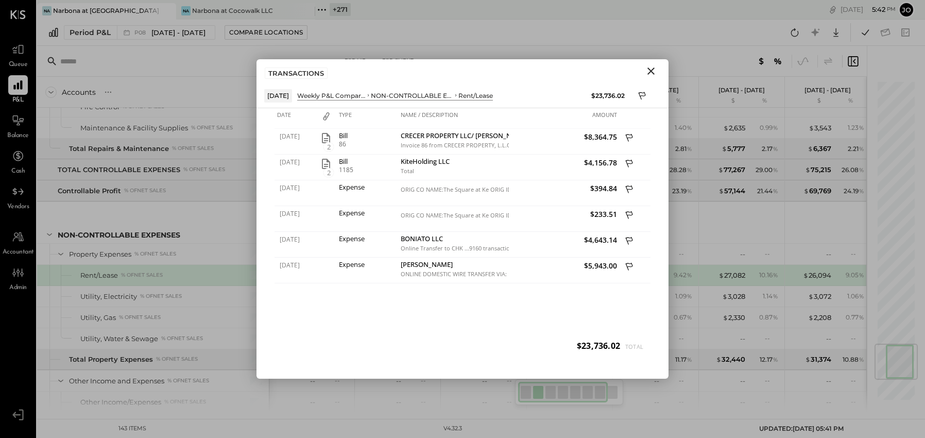
click at [649, 75] on icon "Close" at bounding box center [651, 71] width 12 height 12
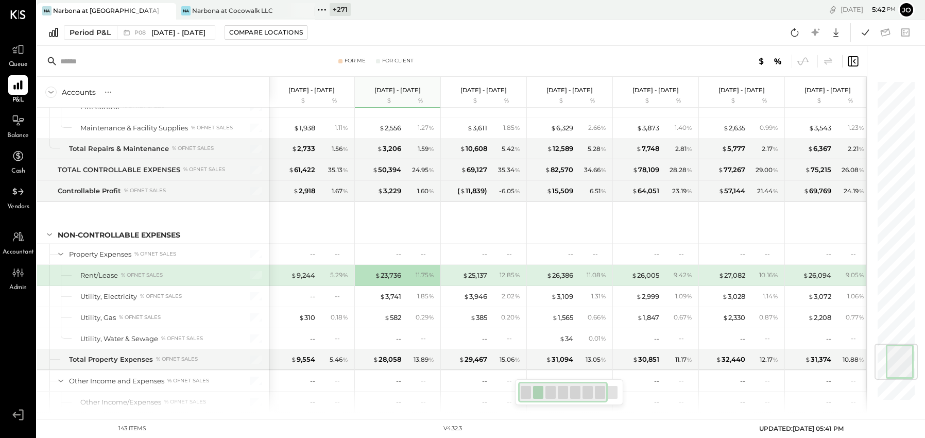
click at [305, 269] on div "$ 9,244 5.29 %" at bounding box center [312, 275] width 77 height 21
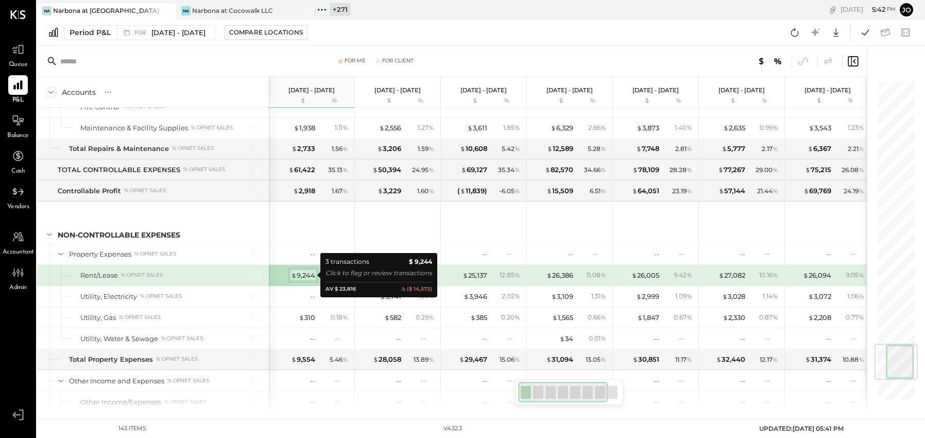
click at [304, 275] on div "$ 9,244" at bounding box center [303, 275] width 24 height 10
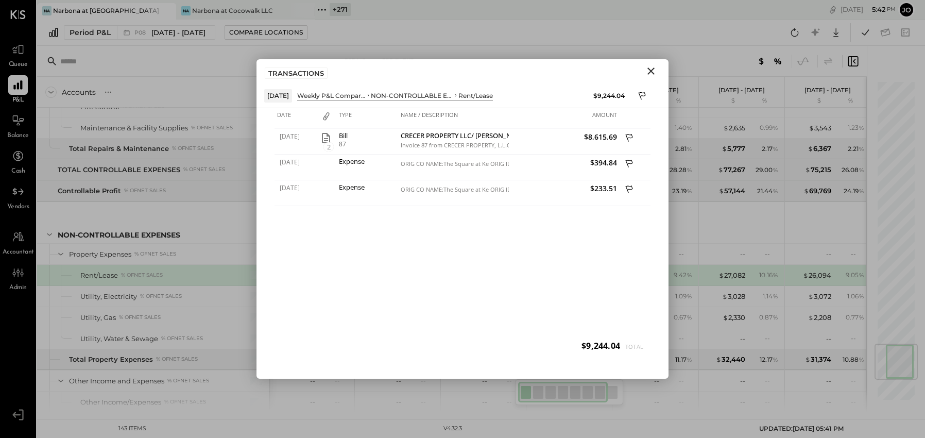
click at [654, 72] on icon "Close" at bounding box center [651, 71] width 12 height 12
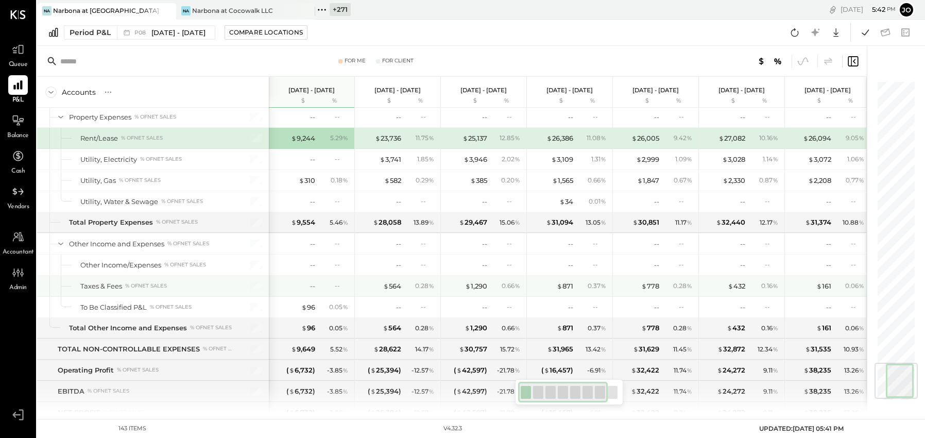
scroll to position [2387, 0]
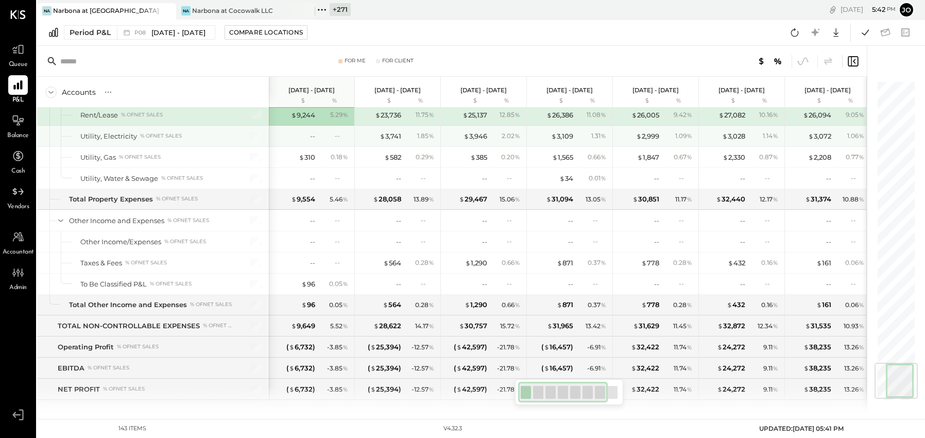
click at [318, 141] on div "-- --" at bounding box center [312, 136] width 77 height 21
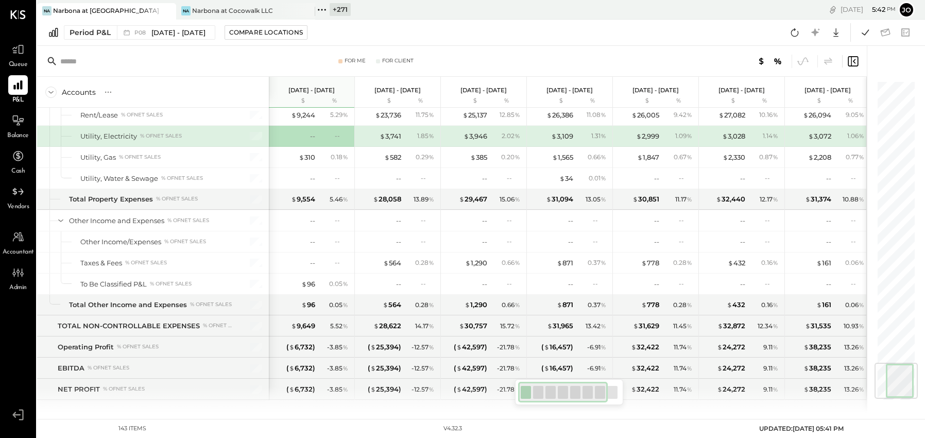
click at [317, 140] on div "-- --" at bounding box center [312, 136] width 77 height 21
click at [313, 135] on div "--" at bounding box center [312, 136] width 5 height 10
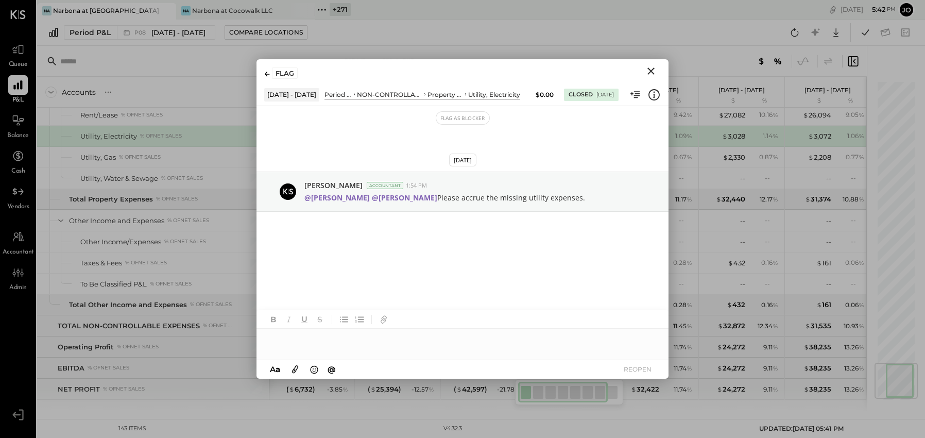
click at [464, 345] on div at bounding box center [463, 339] width 412 height 21
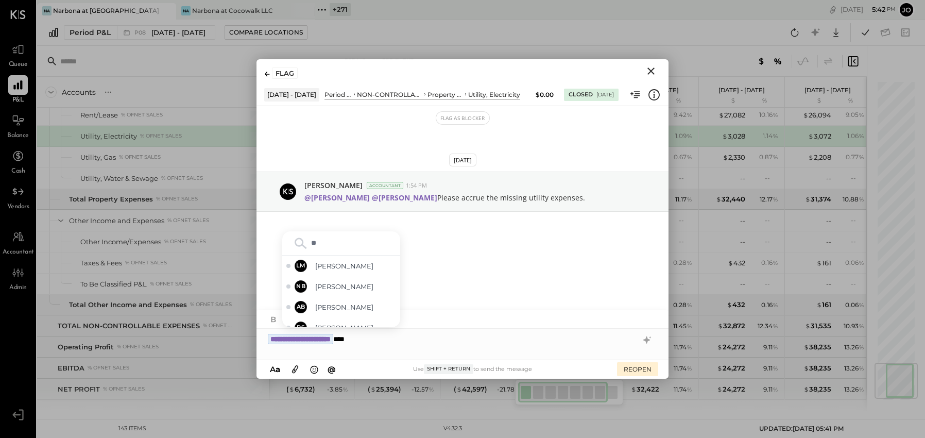
type input "***"
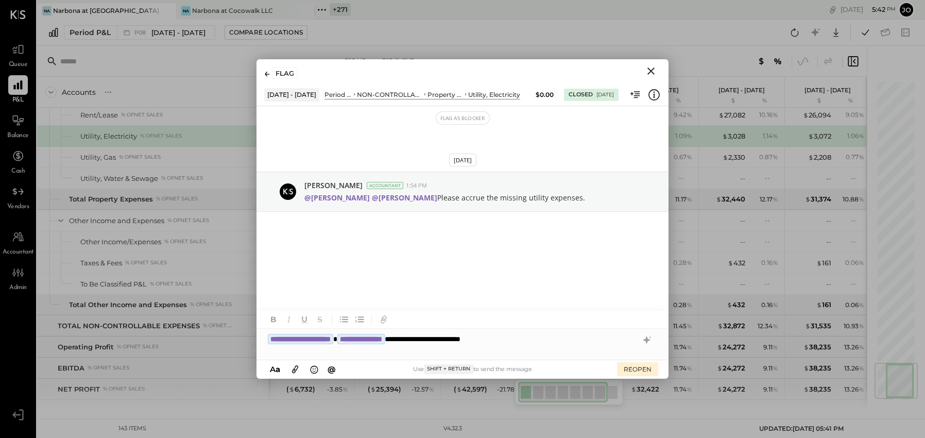
click at [507, 337] on div "**********" at bounding box center [463, 339] width 412 height 21
click at [648, 369] on button "REOPEN" at bounding box center [637, 369] width 41 height 14
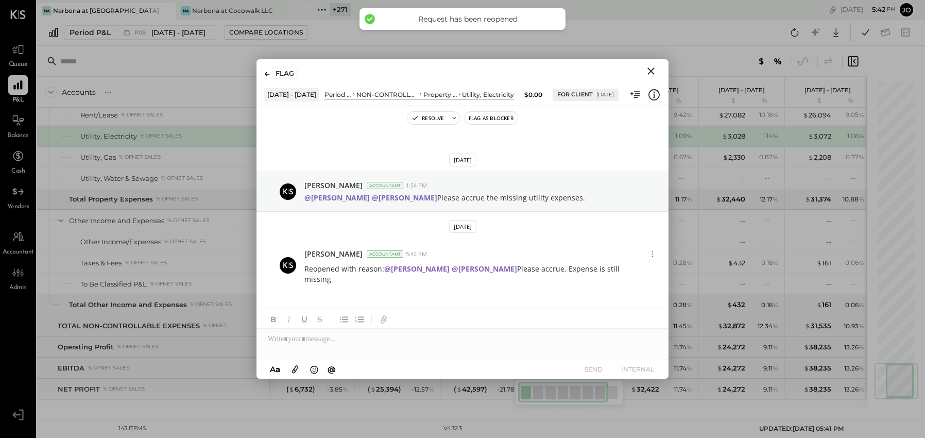
click at [655, 73] on icon "Close" at bounding box center [651, 71] width 12 height 12
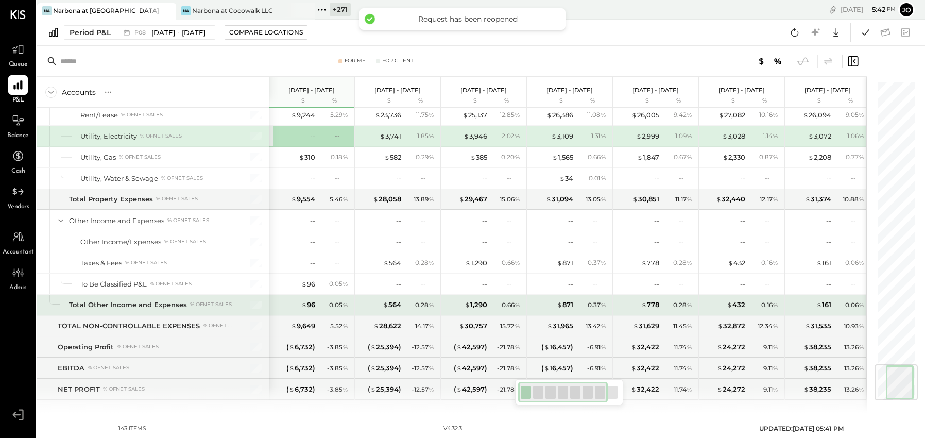
scroll to position [2400, 0]
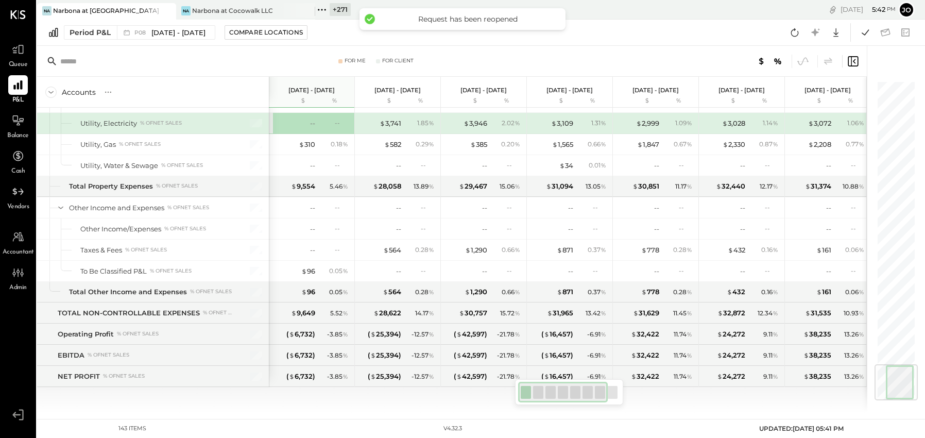
click at [328, 17] on div "+ 271 Pinned Locations ( 2 ) Narbona at [GEOGRAPHIC_DATA] LLC Narbona at Cocowa…" at bounding box center [445, 10] width 261 height 20
click at [324, 7] on icon at bounding box center [321, 9] width 13 height 13
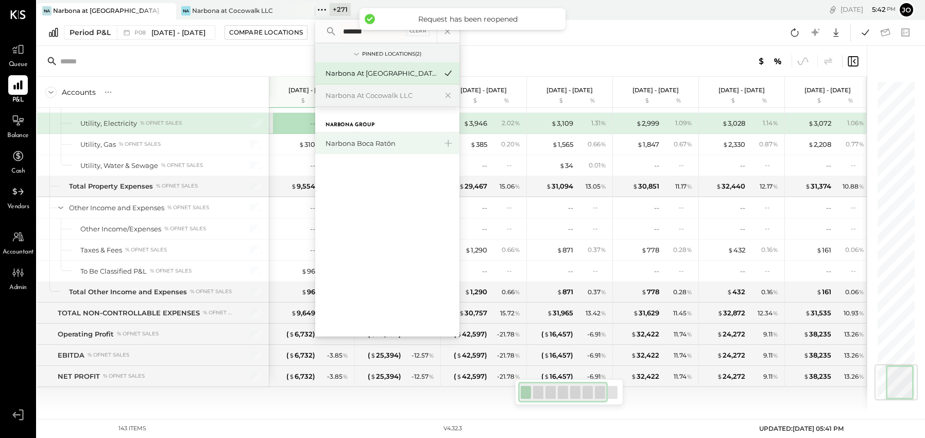
type input "*******"
click at [400, 141] on div "Narbona Boca Ratōn" at bounding box center [381, 144] width 111 height 10
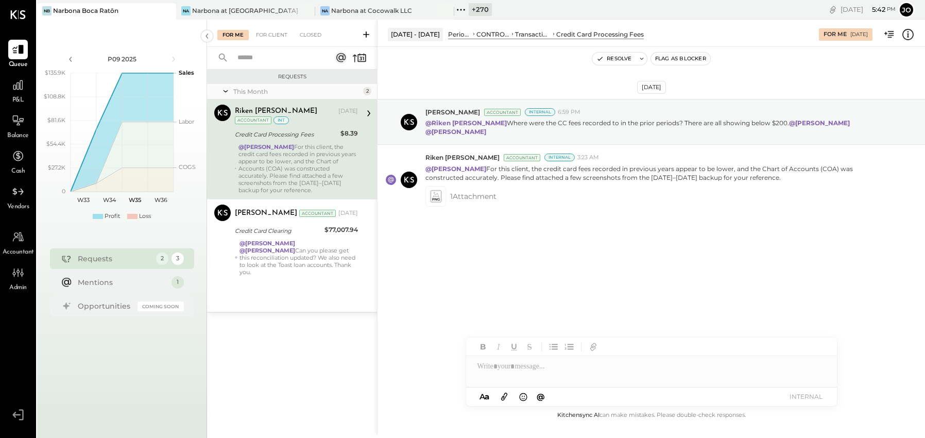
click at [14, 95] on div "P&L" at bounding box center [18, 90] width 20 height 30
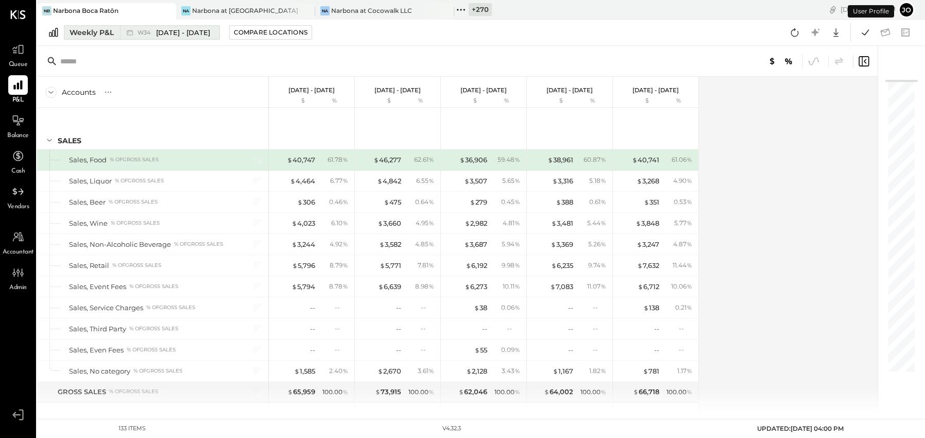
click at [158, 39] on div "W34 [DATE] - [DATE]" at bounding box center [167, 32] width 94 height 13
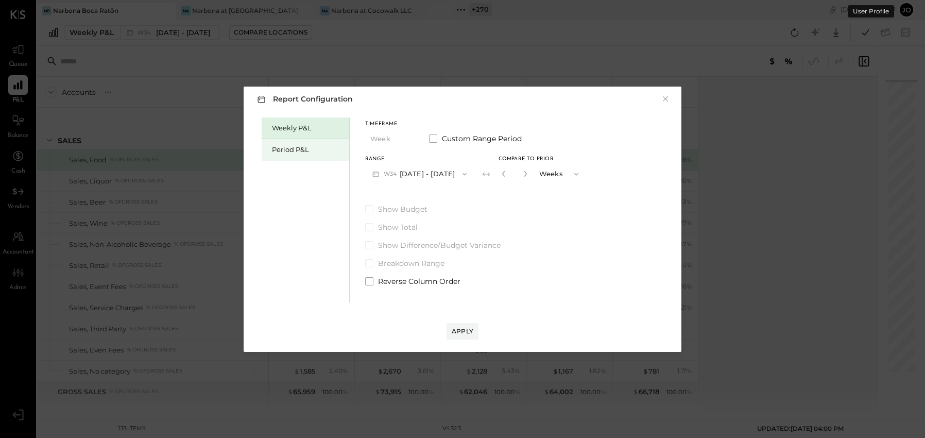
click at [316, 151] on div "Period P&L" at bounding box center [308, 150] width 72 height 10
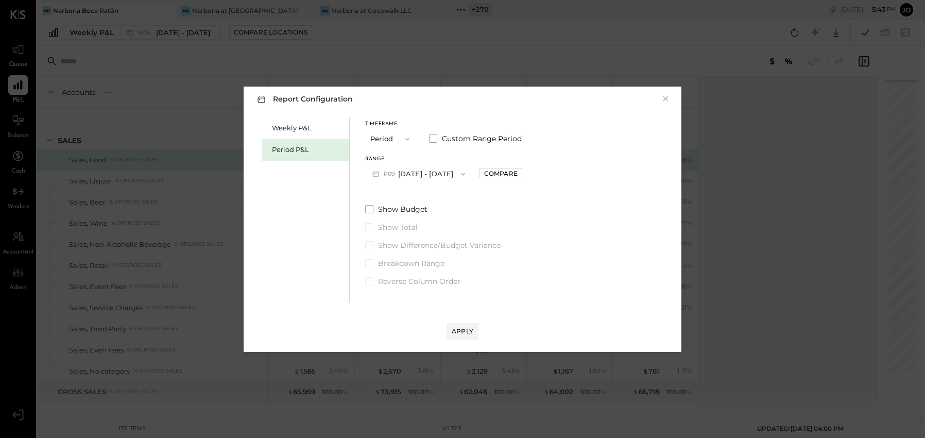
click at [410, 169] on button "P09 [DATE] - [DATE]" at bounding box center [418, 173] width 107 height 19
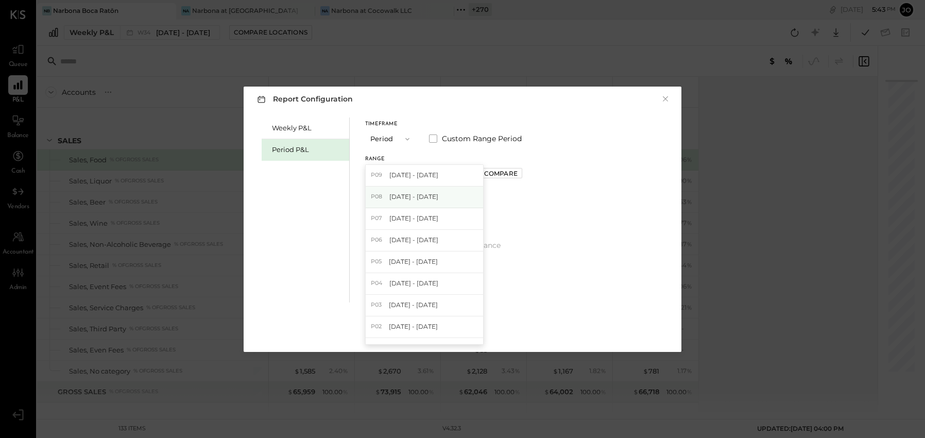
click at [421, 203] on div "P08 [DATE] - [DATE]" at bounding box center [424, 197] width 117 height 22
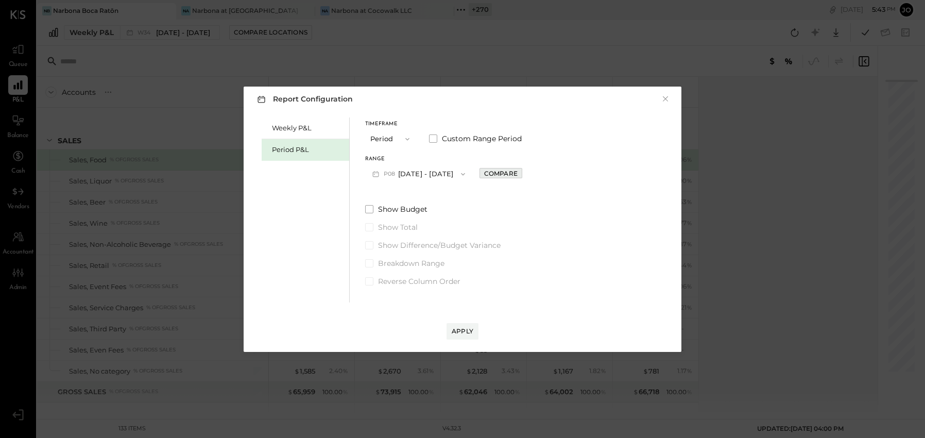
click at [522, 168] on button "Compare" at bounding box center [501, 173] width 43 height 10
click at [528, 174] on button "button" at bounding box center [524, 173] width 8 height 11
click at [527, 174] on icon "button" at bounding box center [524, 174] width 6 height 6
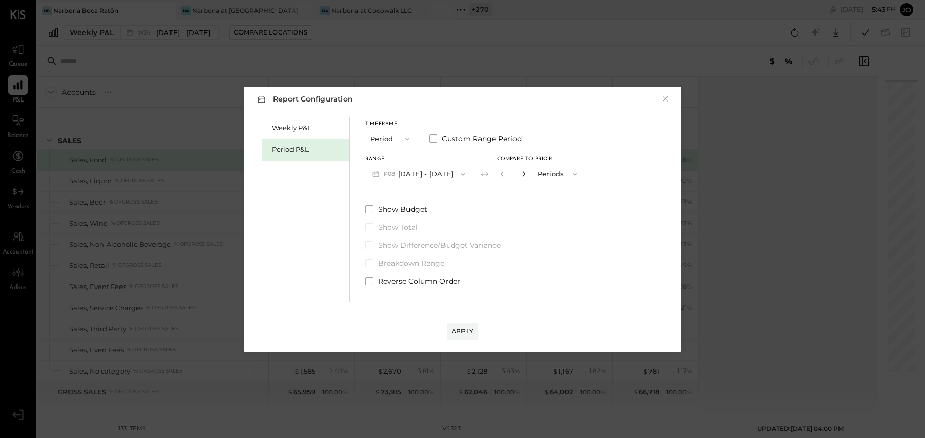
click at [527, 174] on icon "button" at bounding box center [524, 174] width 6 height 6
type input "*"
click at [464, 323] on button "Apply" at bounding box center [463, 331] width 32 height 16
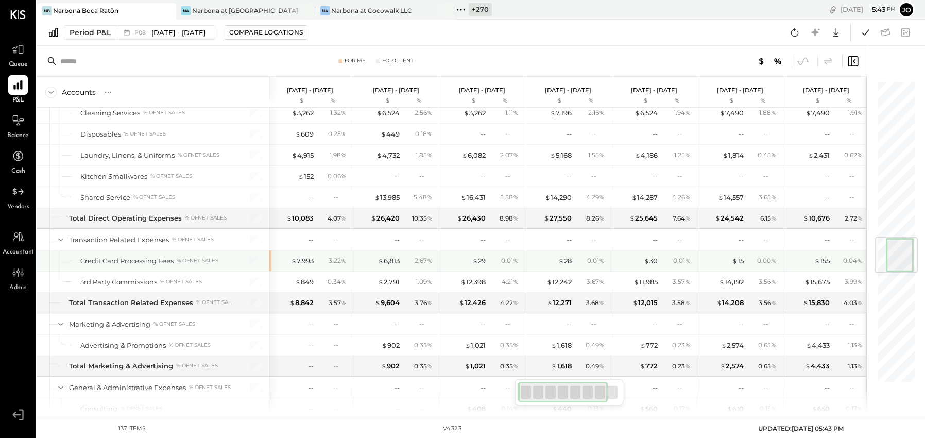
scroll to position [0, 1]
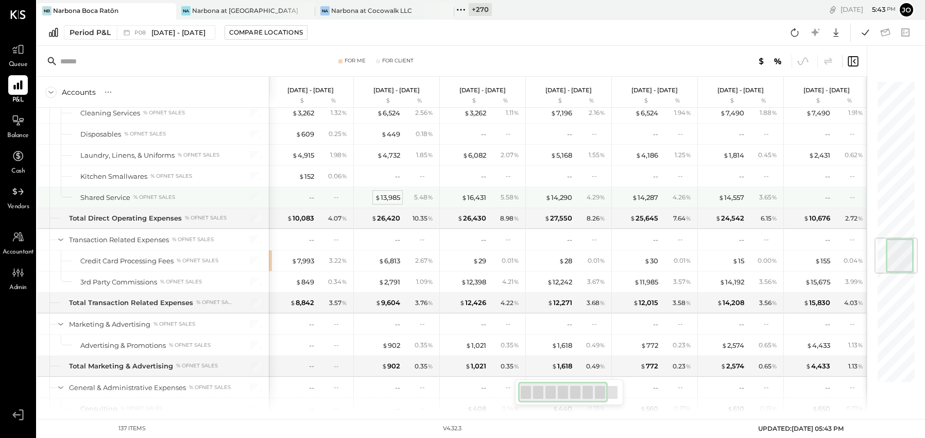
click at [387, 193] on div "$ 13,985" at bounding box center [387, 198] width 25 height 10
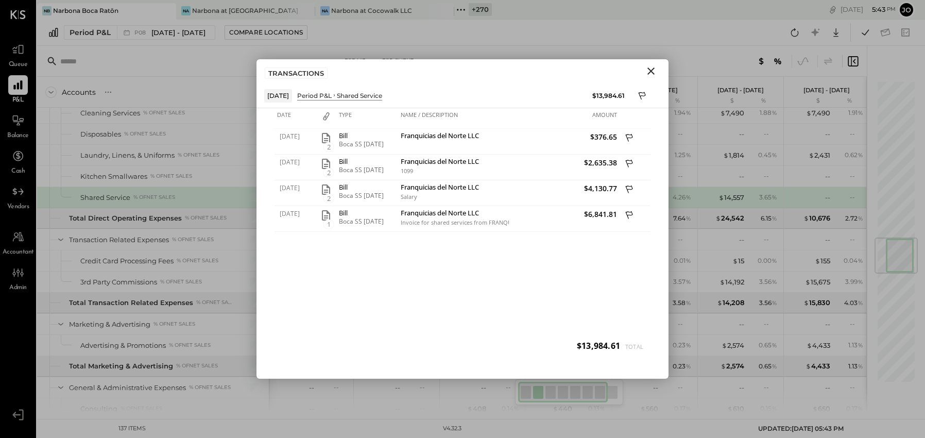
click at [652, 72] on icon "Close" at bounding box center [651, 70] width 7 height 7
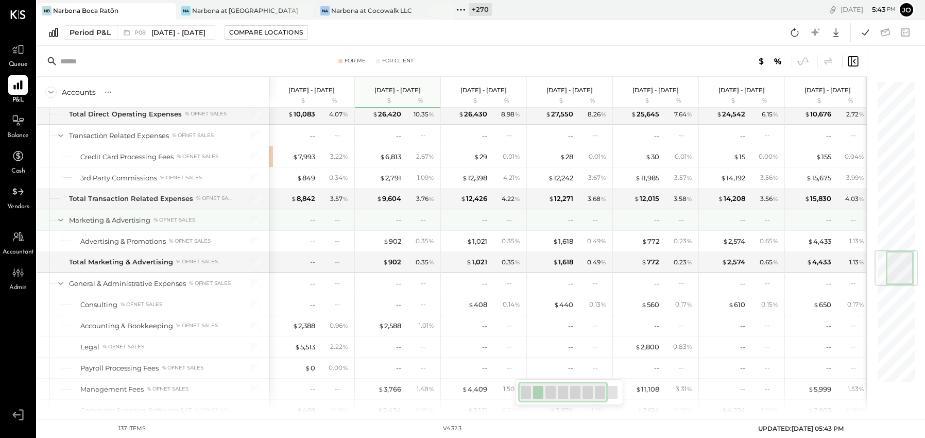
scroll to position [1438, 0]
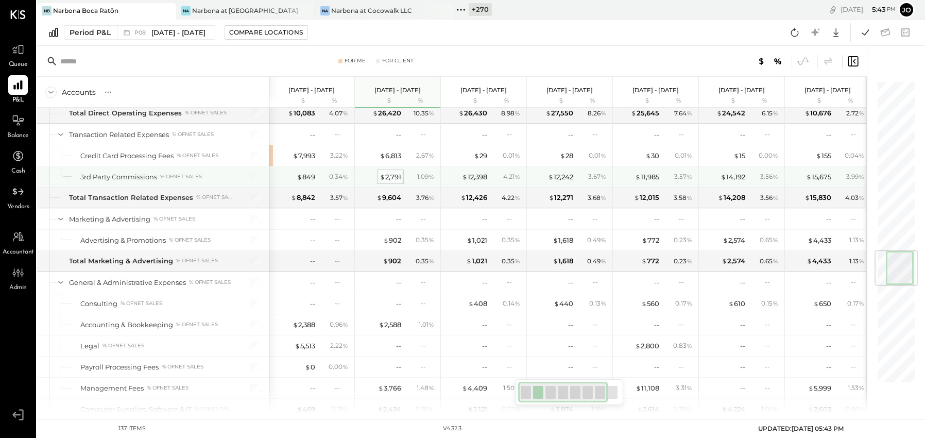
click at [396, 178] on div "$ 2,791" at bounding box center [391, 177] width 22 height 10
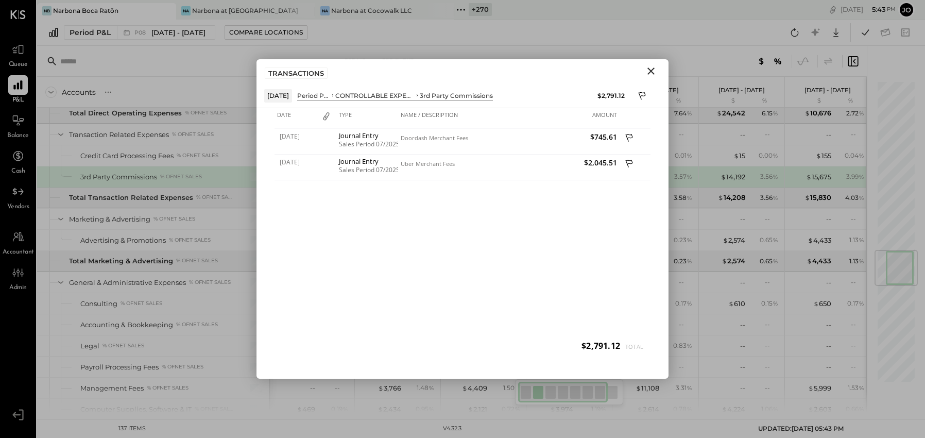
click at [657, 74] on button "Close" at bounding box center [651, 70] width 19 height 13
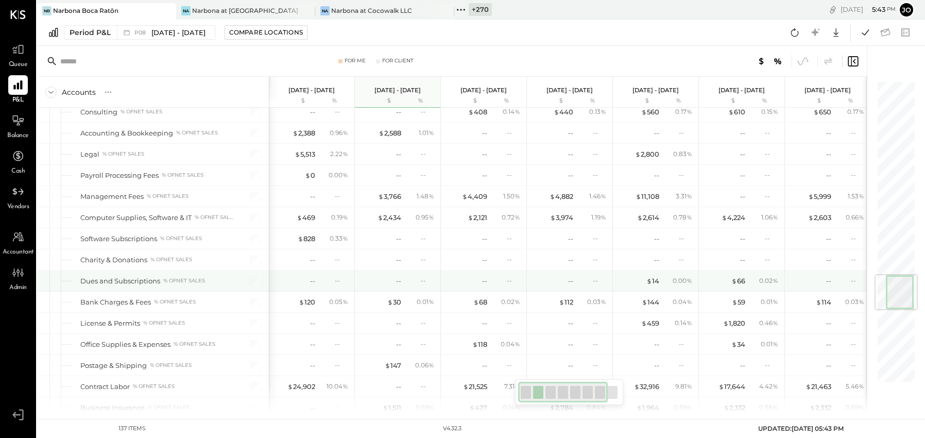
scroll to position [1643, 0]
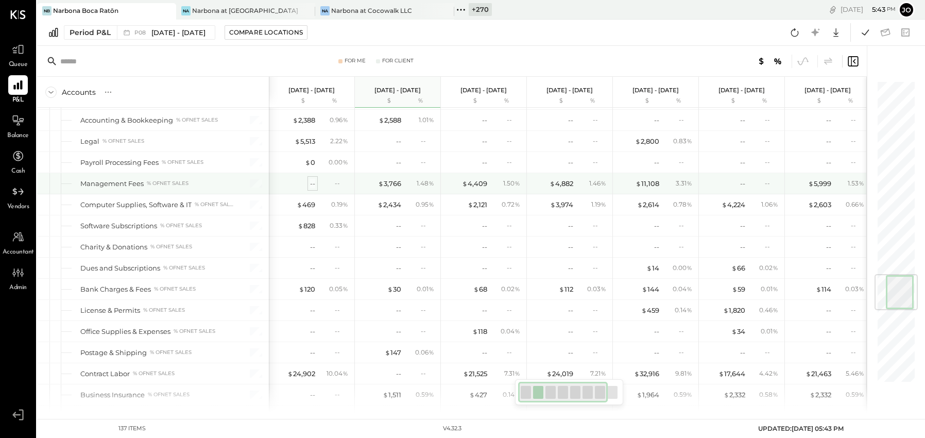
click at [311, 180] on div "--" at bounding box center [312, 184] width 5 height 10
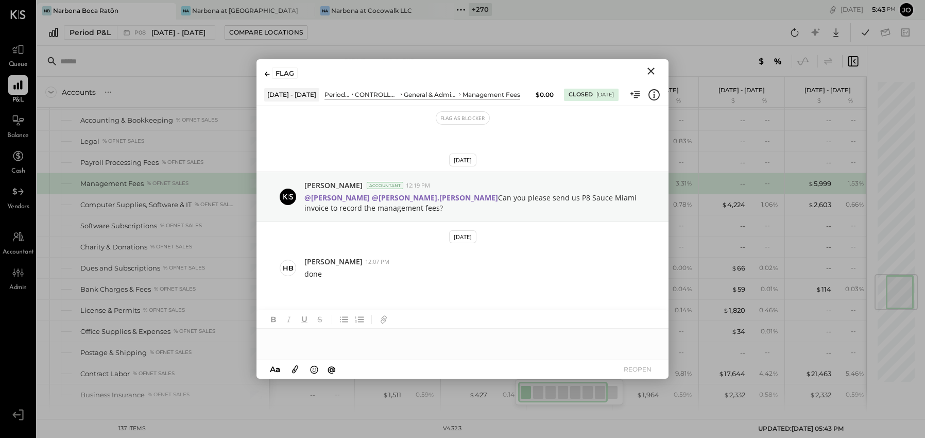
click at [399, 333] on div at bounding box center [463, 339] width 412 height 21
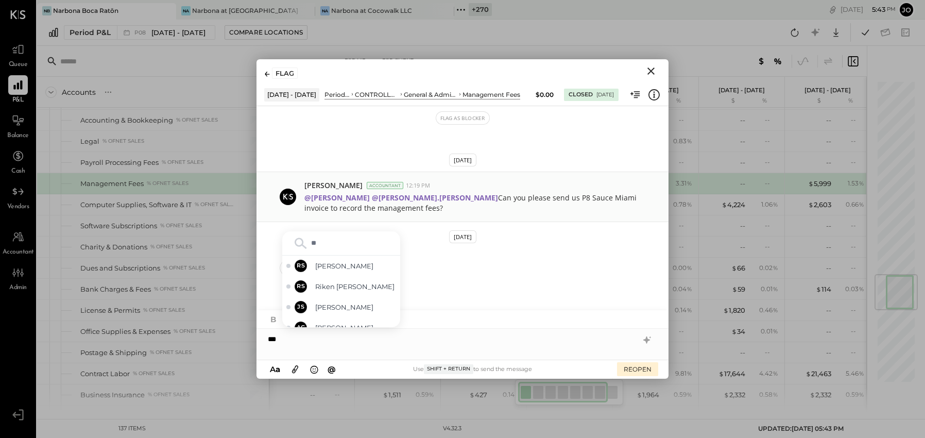
type input "***"
click at [438, 342] on div "*" at bounding box center [463, 339] width 412 height 21
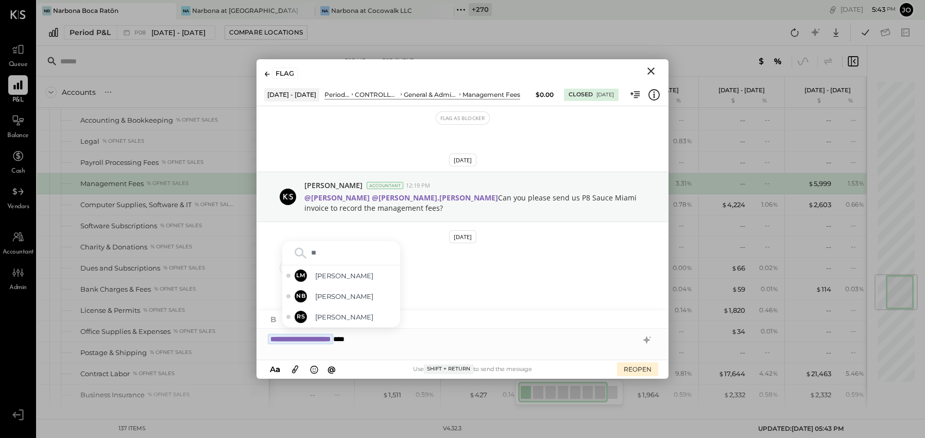
type input "***"
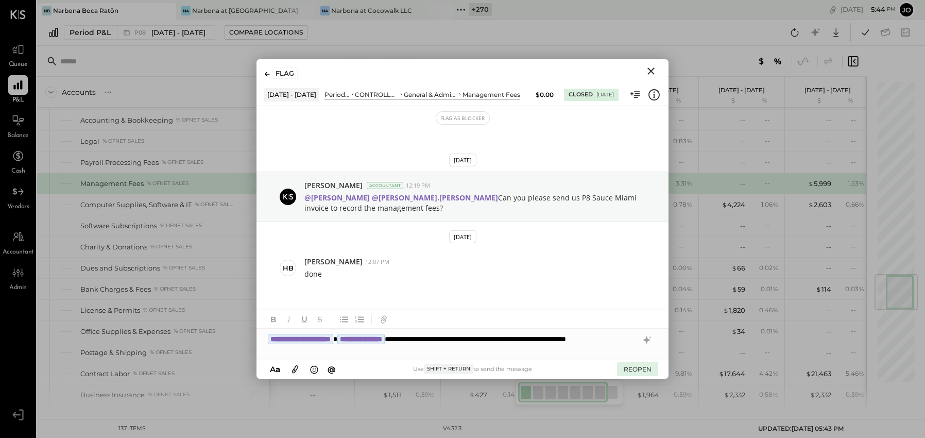
click at [629, 369] on button "REOPEN" at bounding box center [637, 369] width 41 height 14
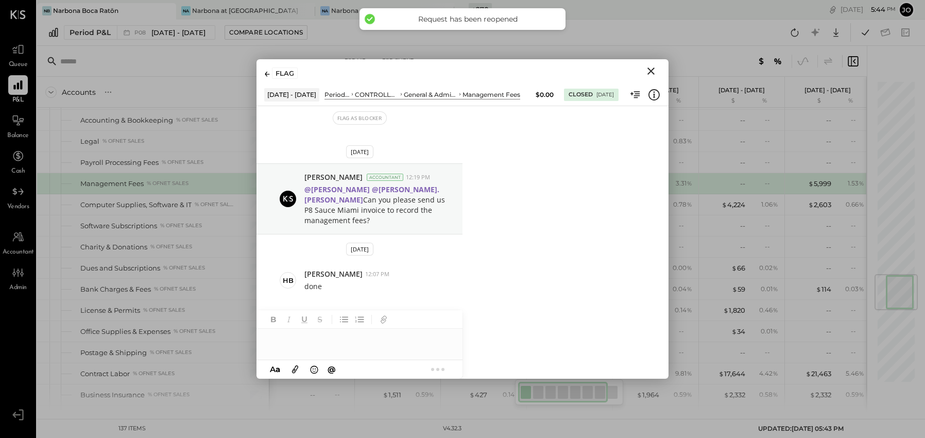
click at [657, 79] on div "FLAG" at bounding box center [463, 71] width 412 height 24
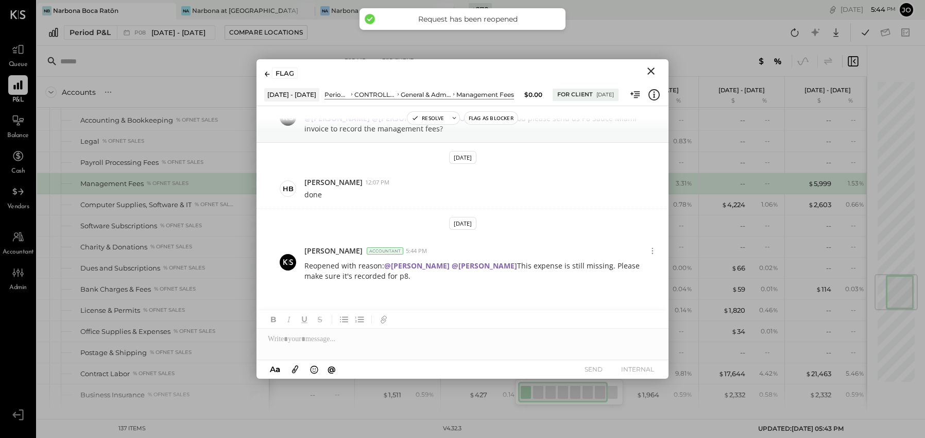
click at [653, 70] on icon "Close" at bounding box center [651, 71] width 12 height 12
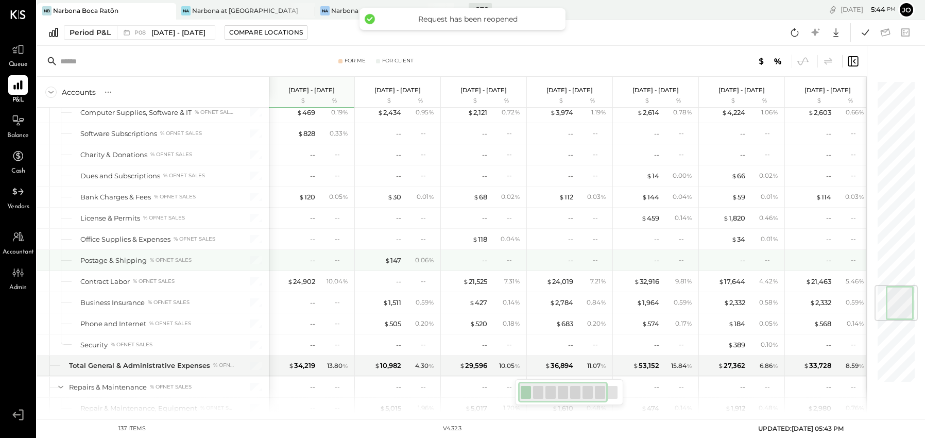
scroll to position [1761, 0]
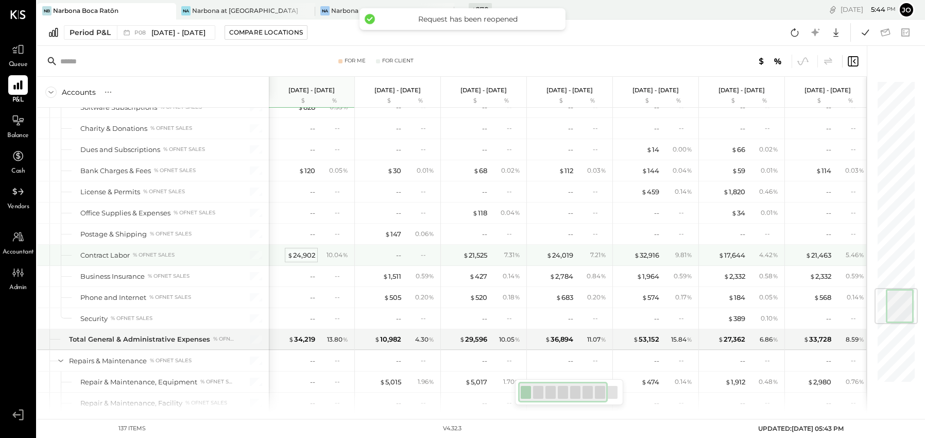
click at [299, 255] on div "$ 24,902" at bounding box center [301, 255] width 28 height 10
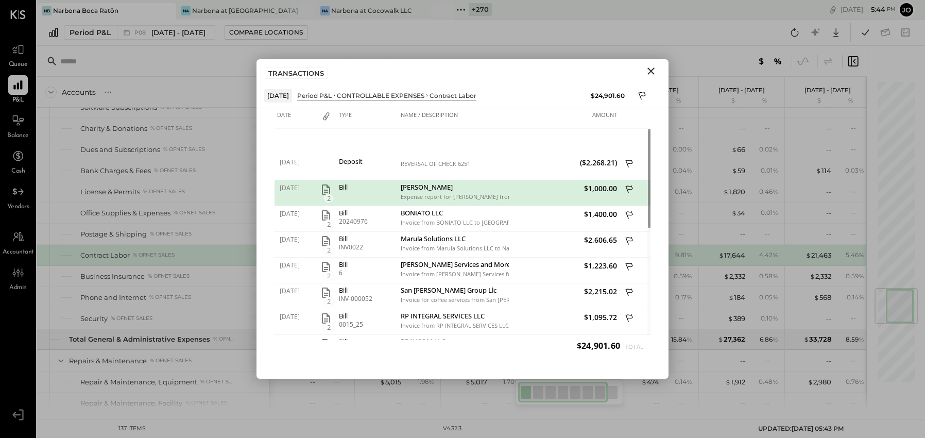
click at [649, 71] on icon "Close" at bounding box center [651, 71] width 12 height 12
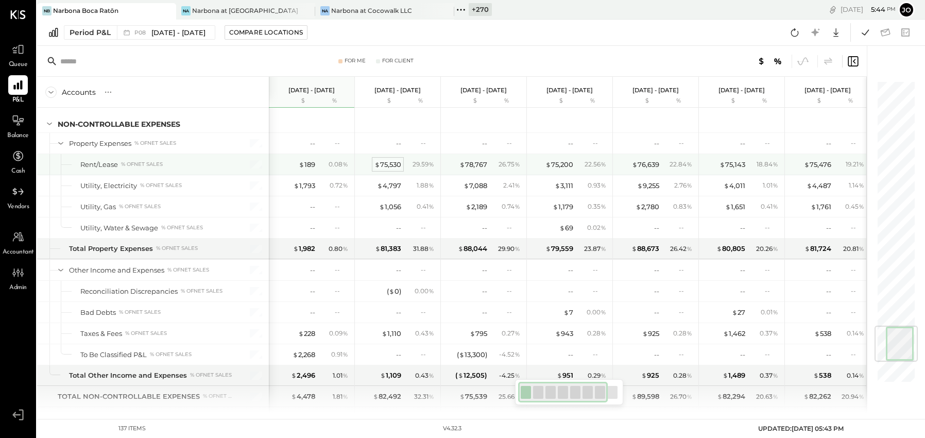
scroll to position [2080, 0]
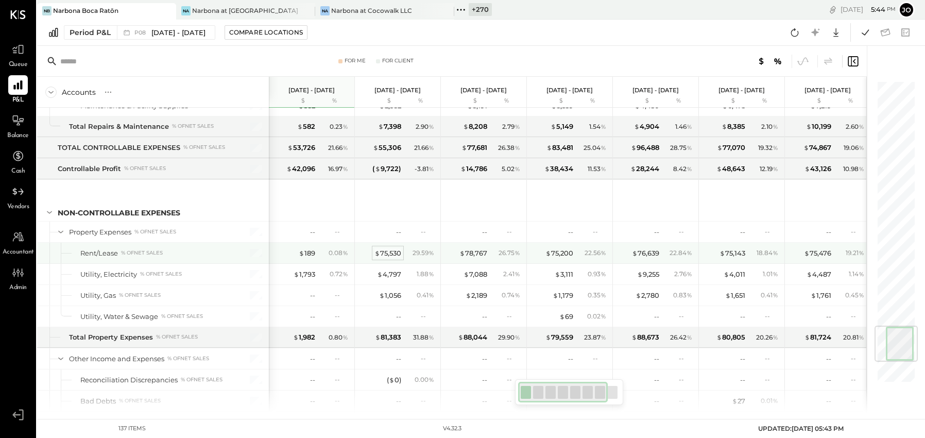
click at [384, 254] on div "$ 75,530" at bounding box center [388, 253] width 27 height 10
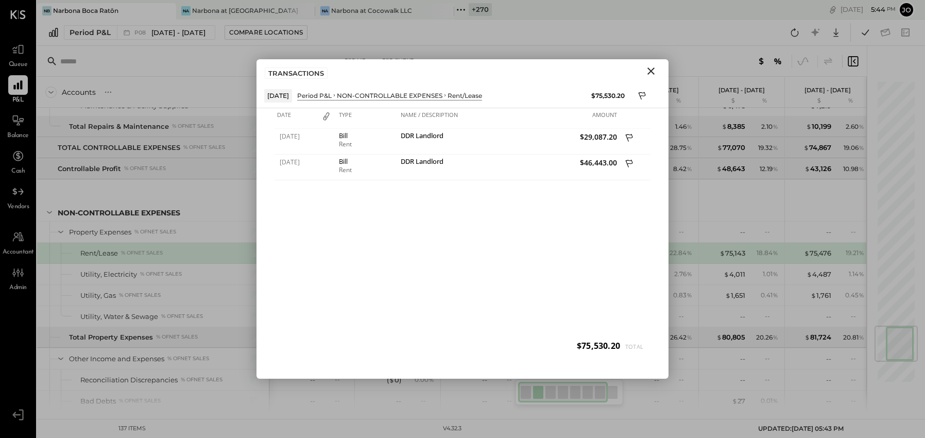
click at [648, 67] on icon "Close" at bounding box center [651, 70] width 7 height 7
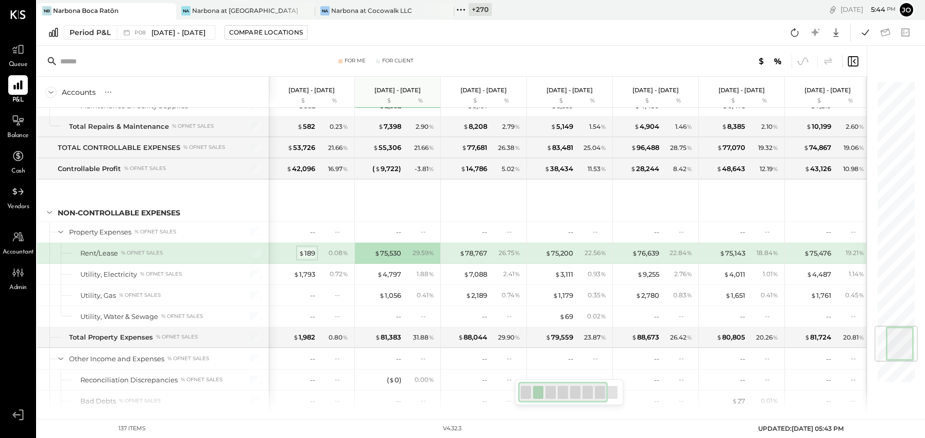
click at [307, 251] on div "$ 189" at bounding box center [307, 253] width 16 height 10
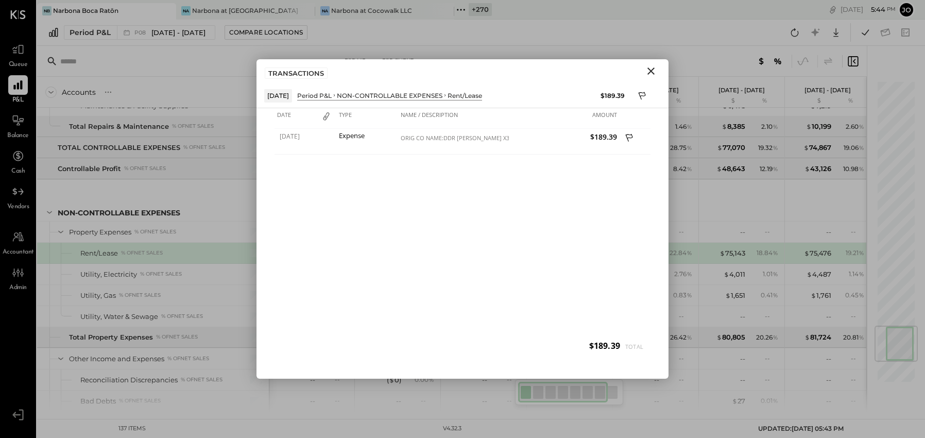
click at [640, 78] on div "TRANSACTIONS" at bounding box center [463, 71] width 412 height 24
click at [648, 73] on icon "Close" at bounding box center [651, 71] width 12 height 12
